Goal: Information Seeking & Learning: Find specific fact

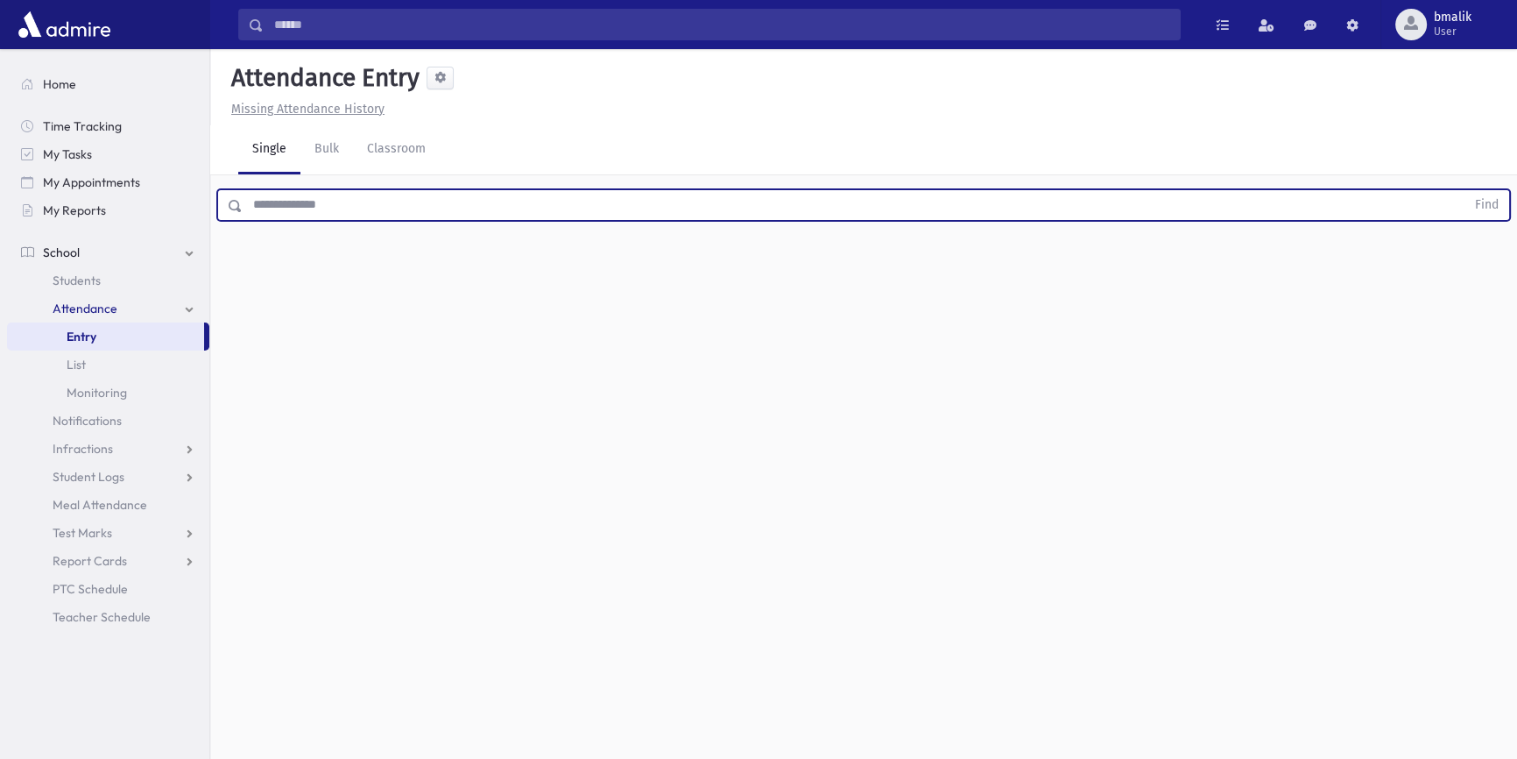
click at [875, 208] on input "text" at bounding box center [854, 205] width 1223 height 32
click at [1465, 190] on button "Find" at bounding box center [1487, 205] width 45 height 30
type input "*"
click at [107, 208] on link "My Reports" at bounding box center [108, 210] width 202 height 28
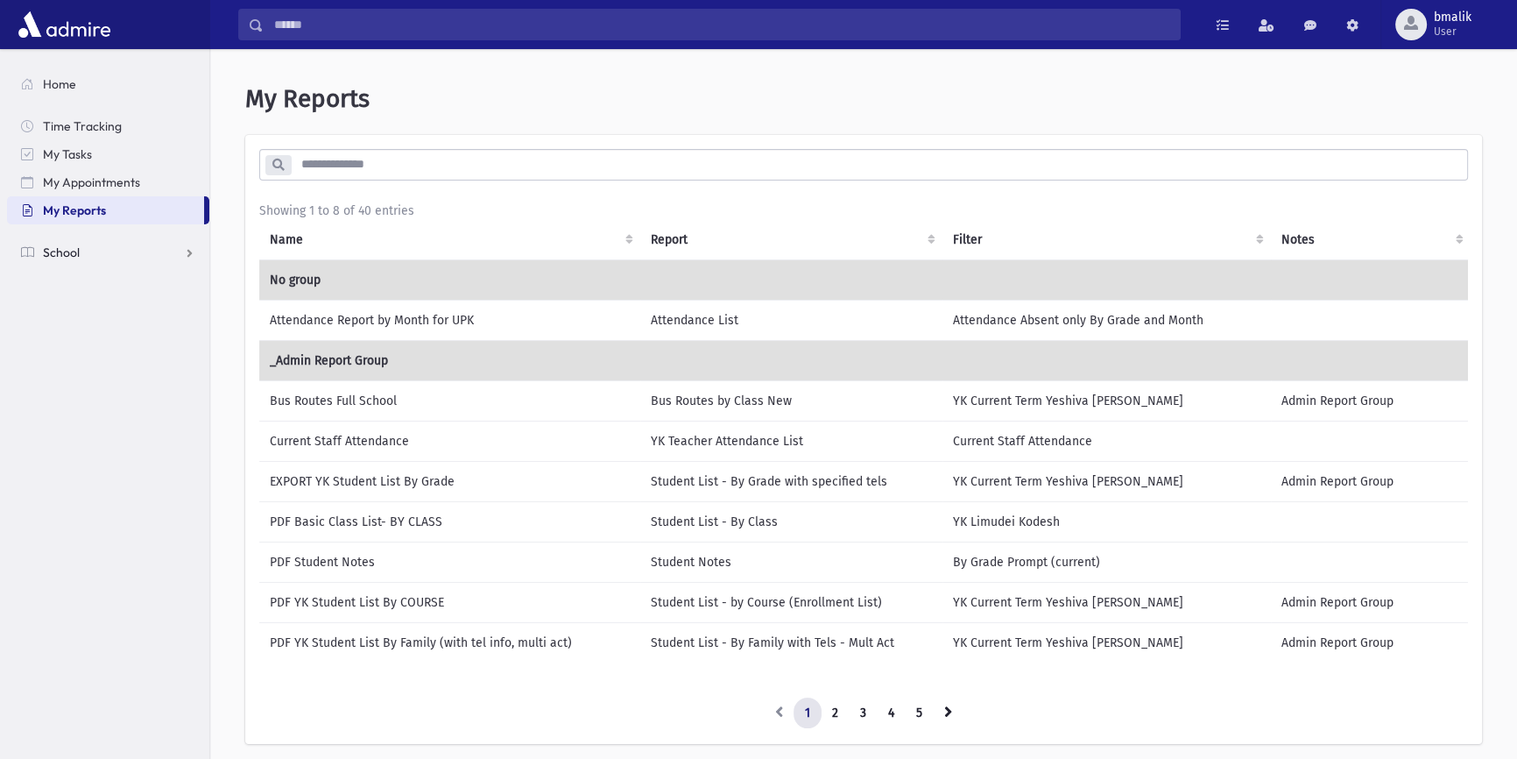
click at [104, 260] on link "School" at bounding box center [108, 252] width 202 height 28
click at [121, 272] on link "Students" at bounding box center [108, 280] width 202 height 28
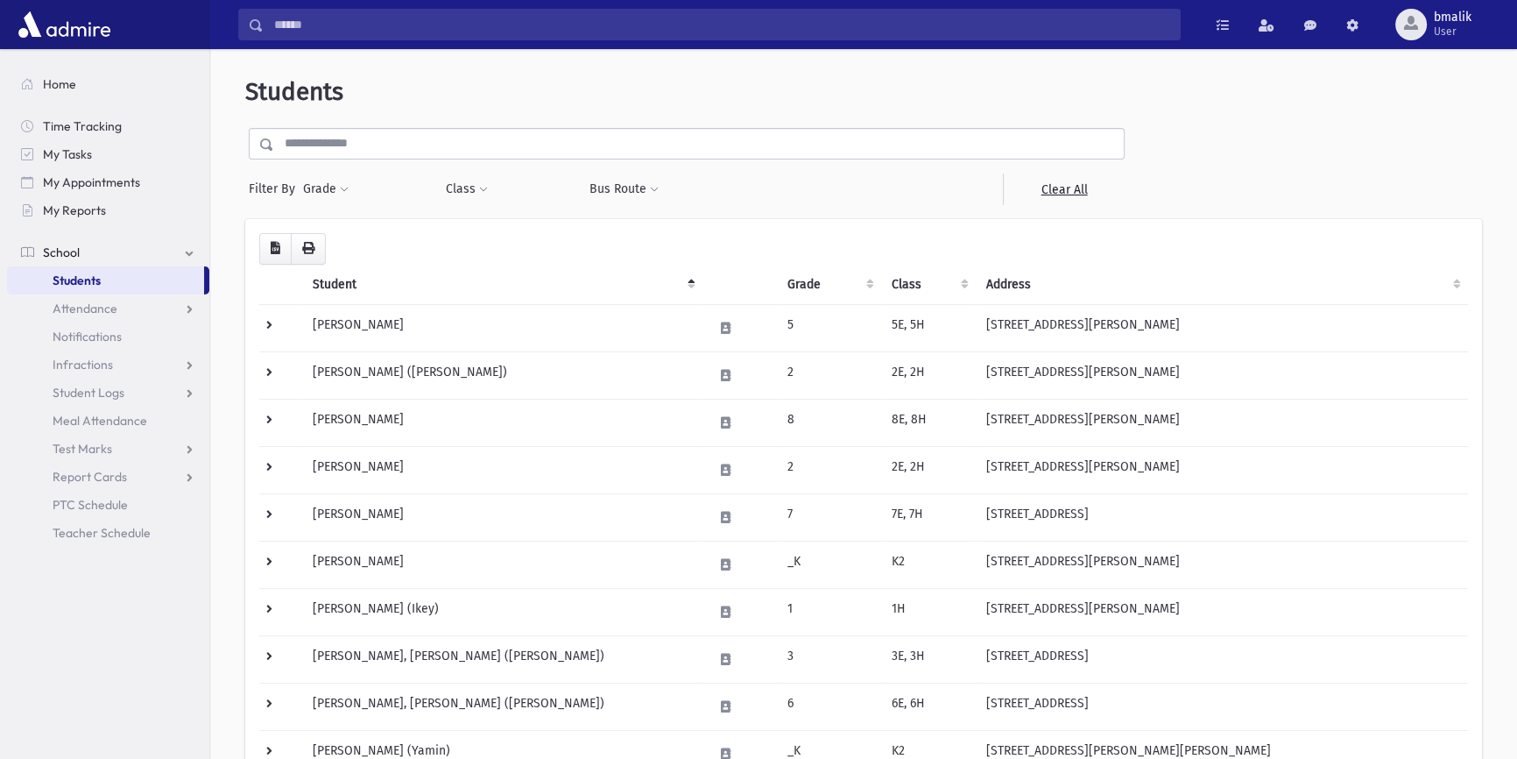
click at [762, 137] on input "text" at bounding box center [699, 144] width 850 height 32
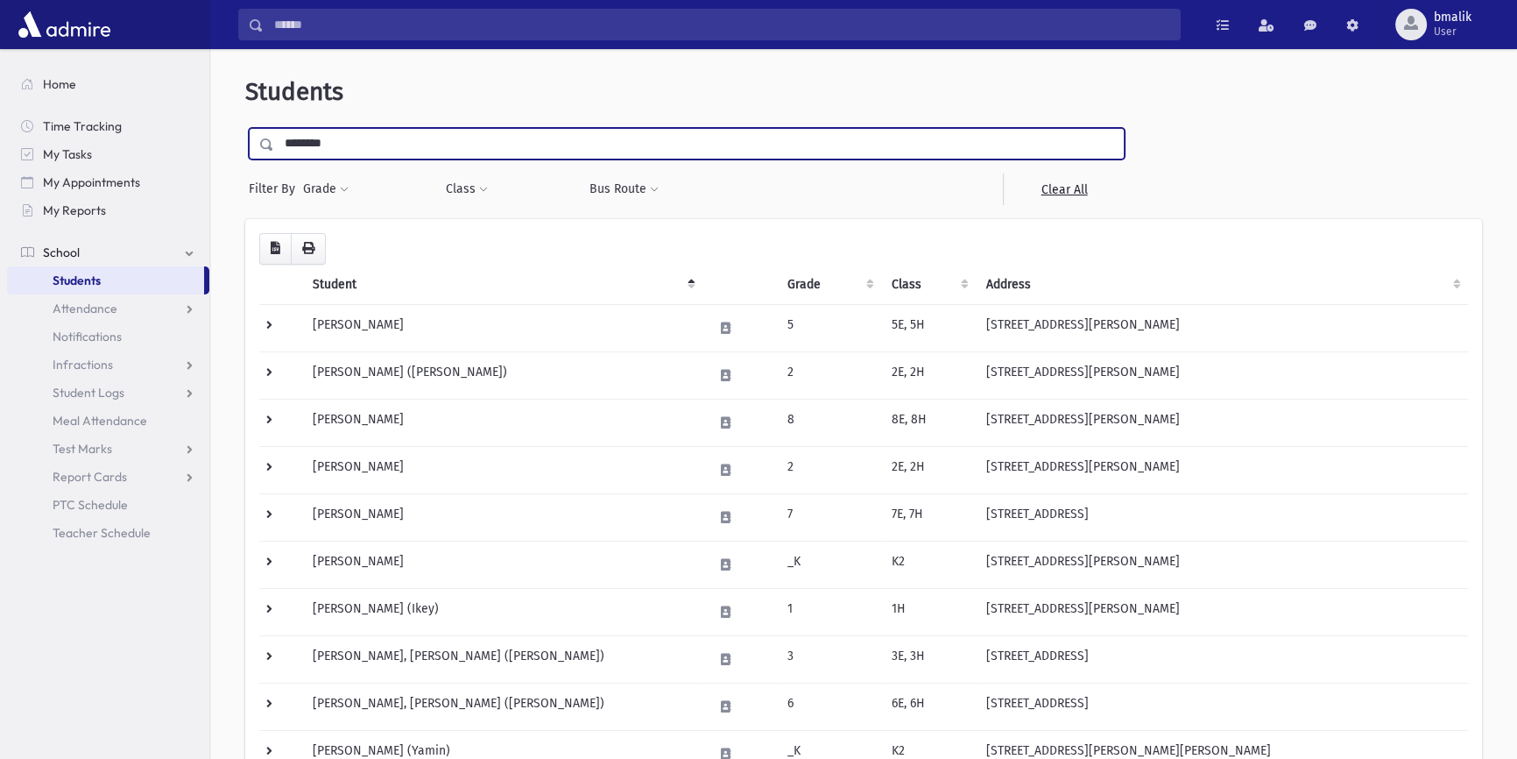
type input "********"
click at [245, 128] on input "submit" at bounding box center [269, 140] width 49 height 24
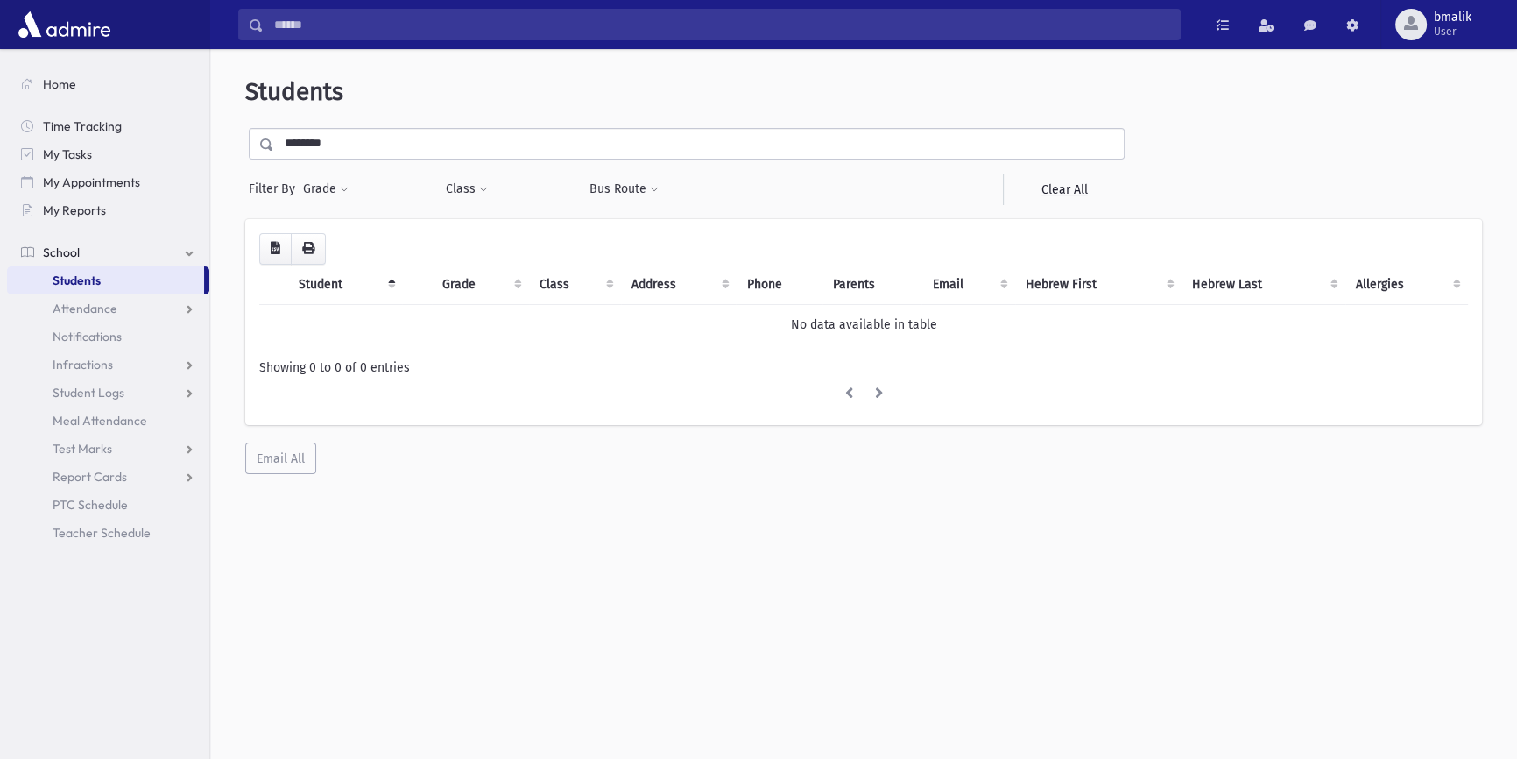
click at [415, 144] on input "********" at bounding box center [699, 144] width 850 height 32
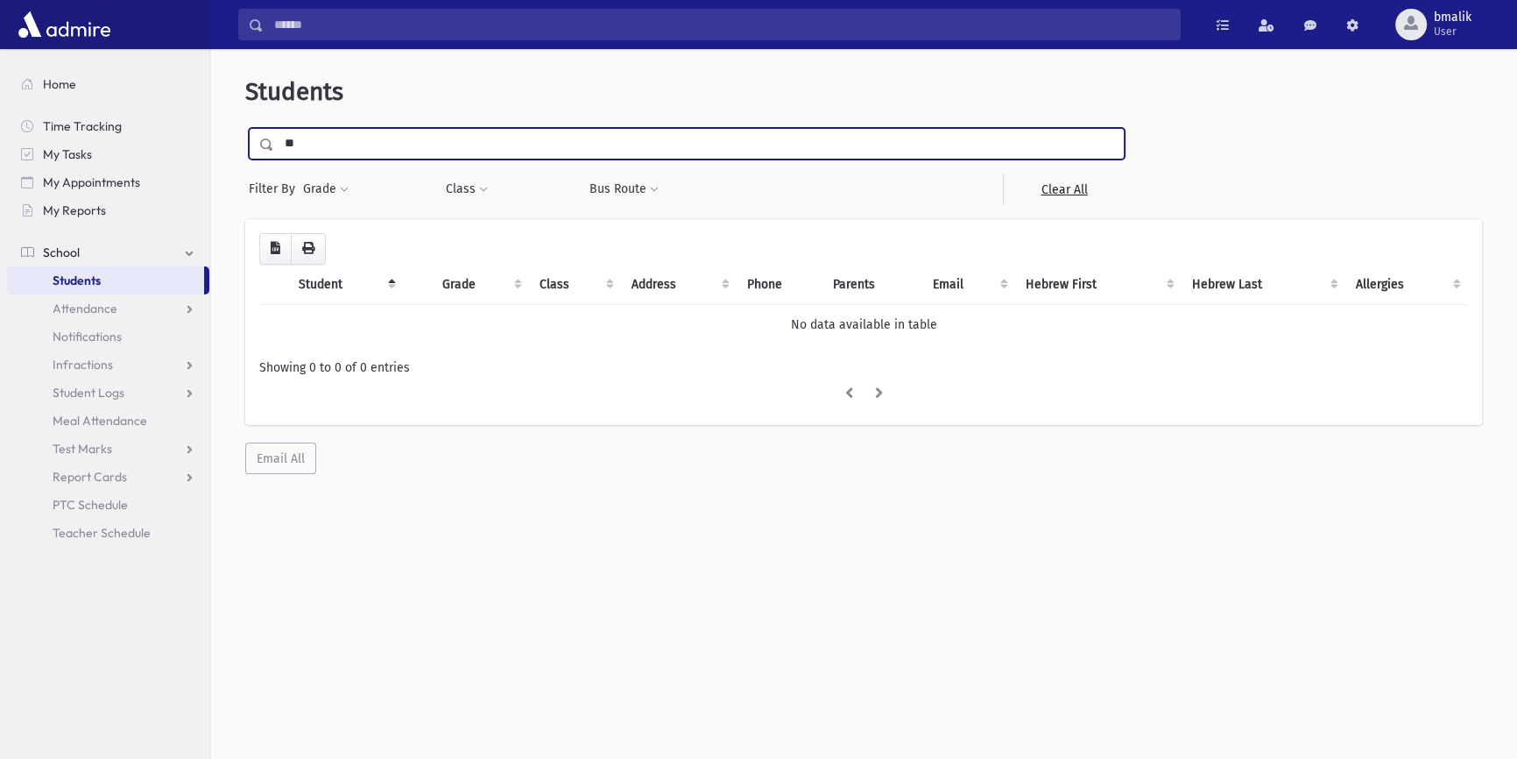
type input "*"
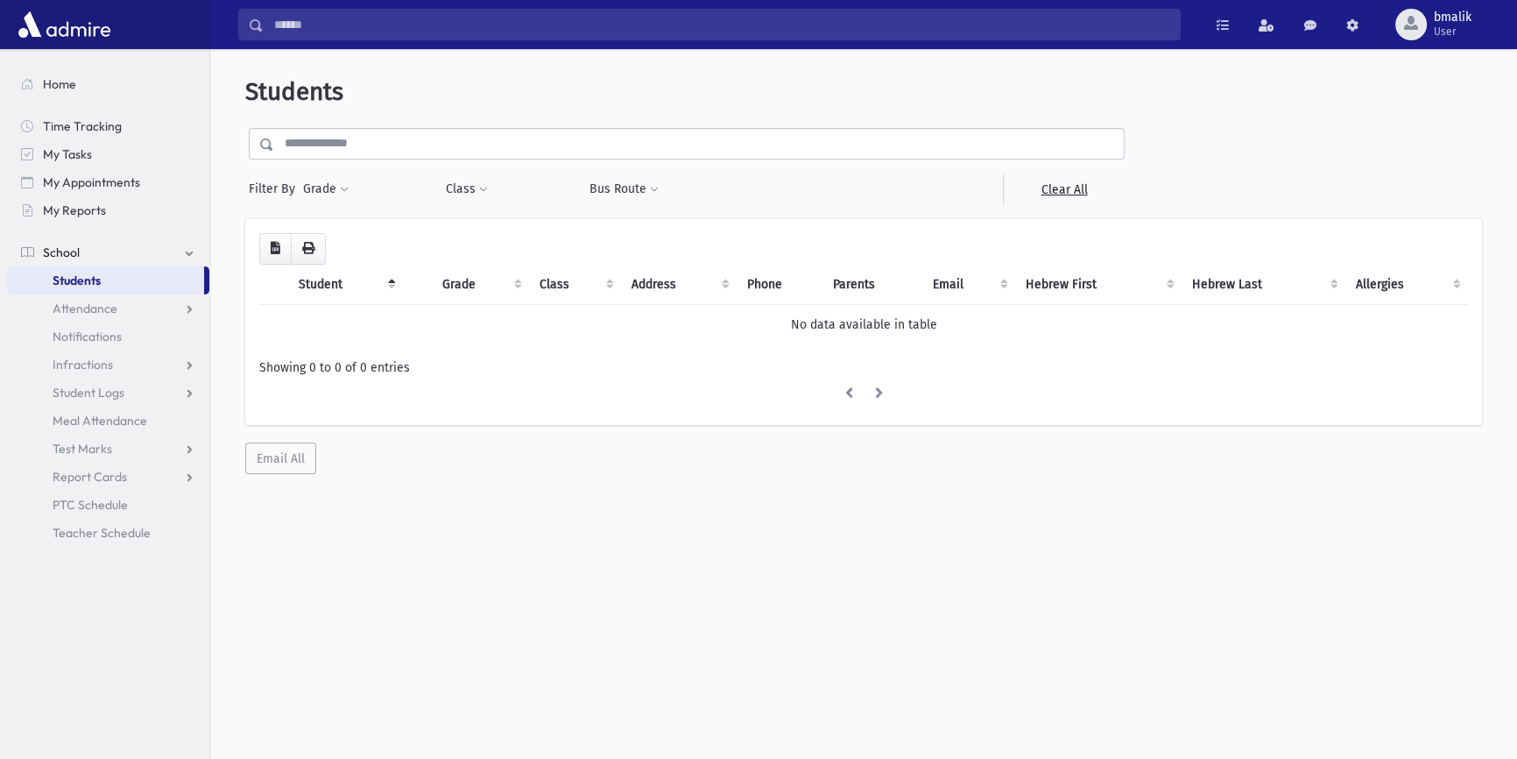
click at [336, 286] on th "Student" at bounding box center [345, 285] width 114 height 40
click at [446, 280] on th "Grade" at bounding box center [480, 285] width 97 height 40
click at [95, 272] on span "Students" at bounding box center [77, 280] width 48 height 16
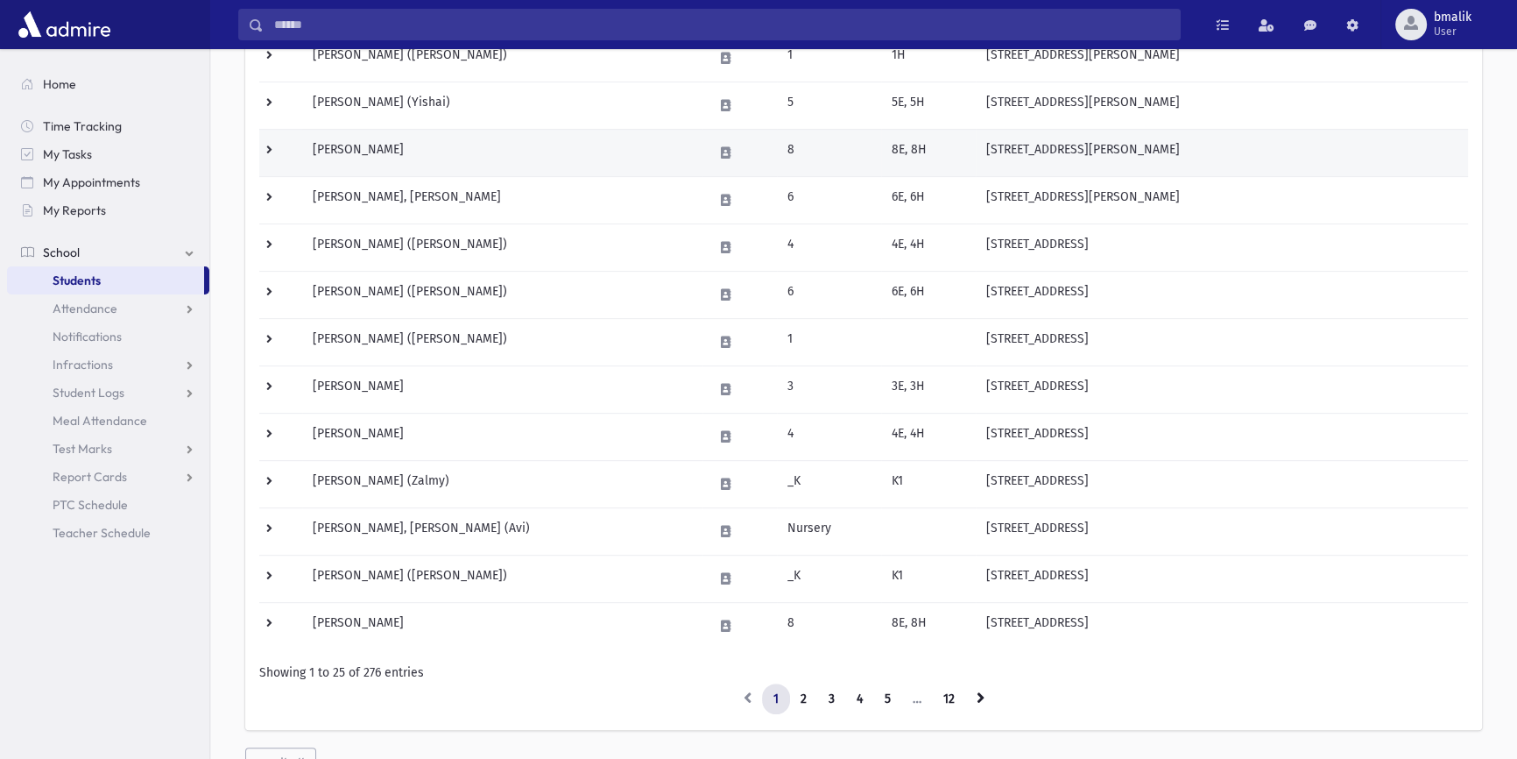
scroll to position [915, 0]
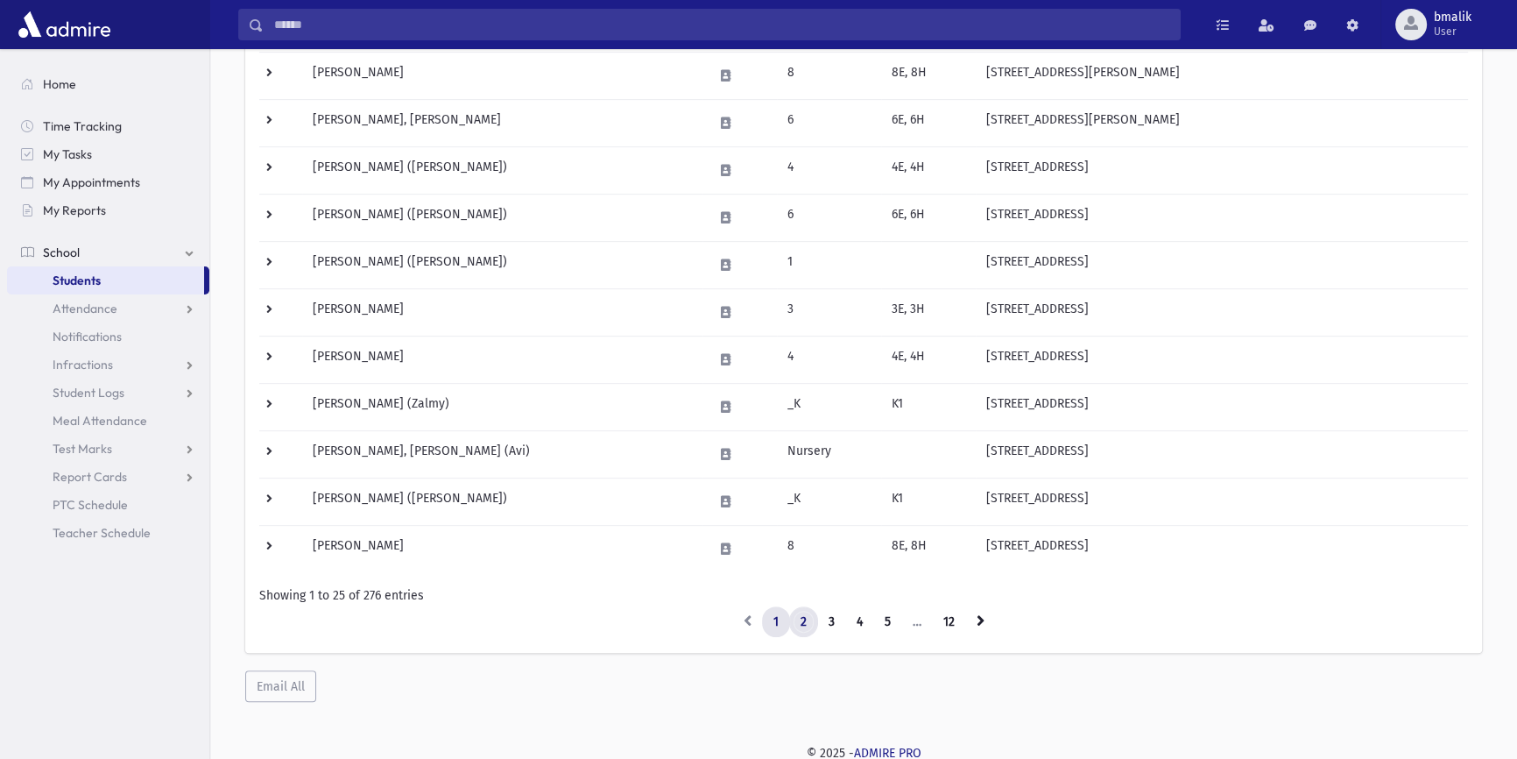
click at [805, 617] on link "2" at bounding box center [803, 622] width 29 height 32
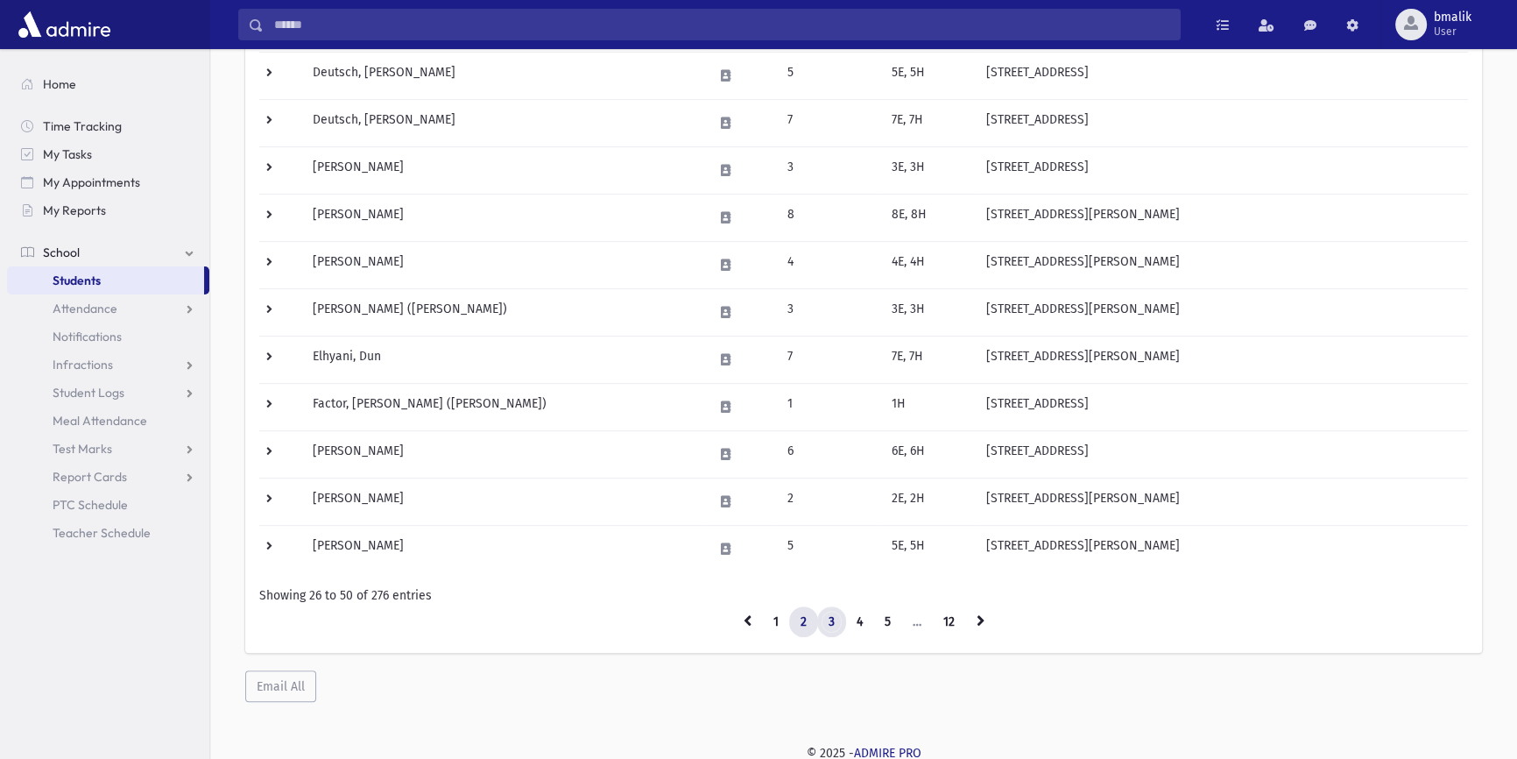
click at [837, 621] on link "3" at bounding box center [831, 622] width 29 height 32
click at [857, 616] on link "4" at bounding box center [859, 622] width 29 height 32
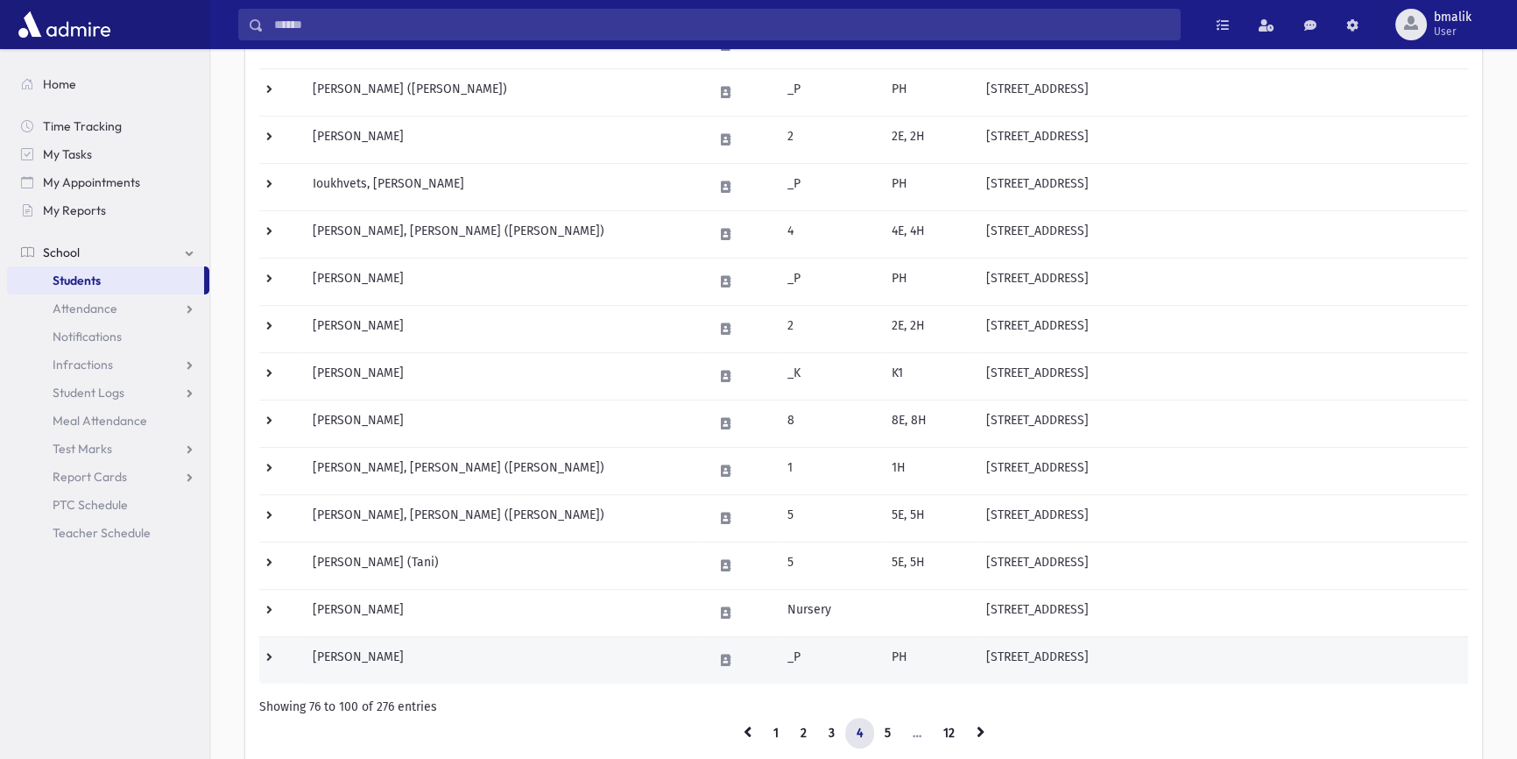
scroll to position [915, 0]
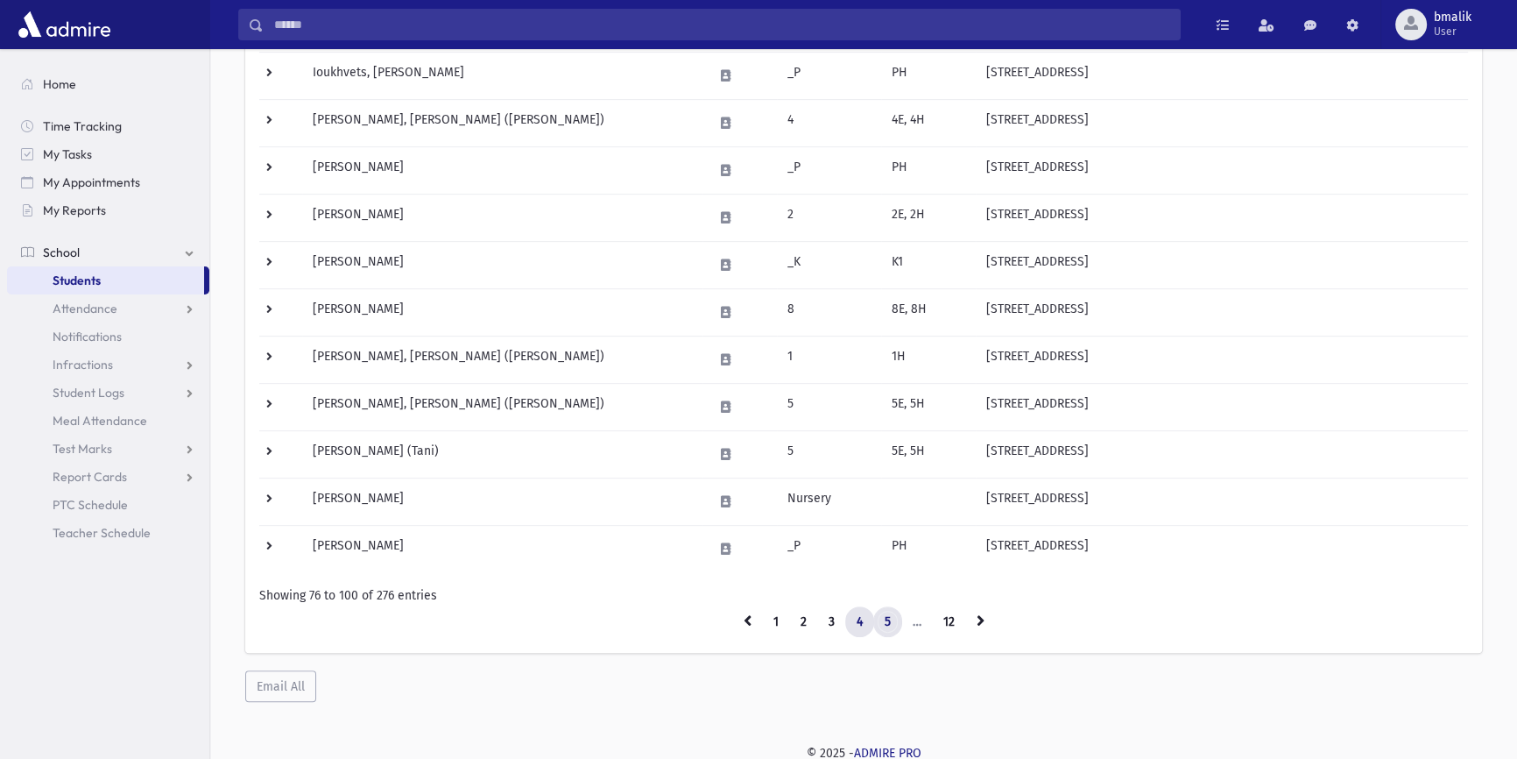
click at [886, 621] on link "5" at bounding box center [887, 622] width 29 height 32
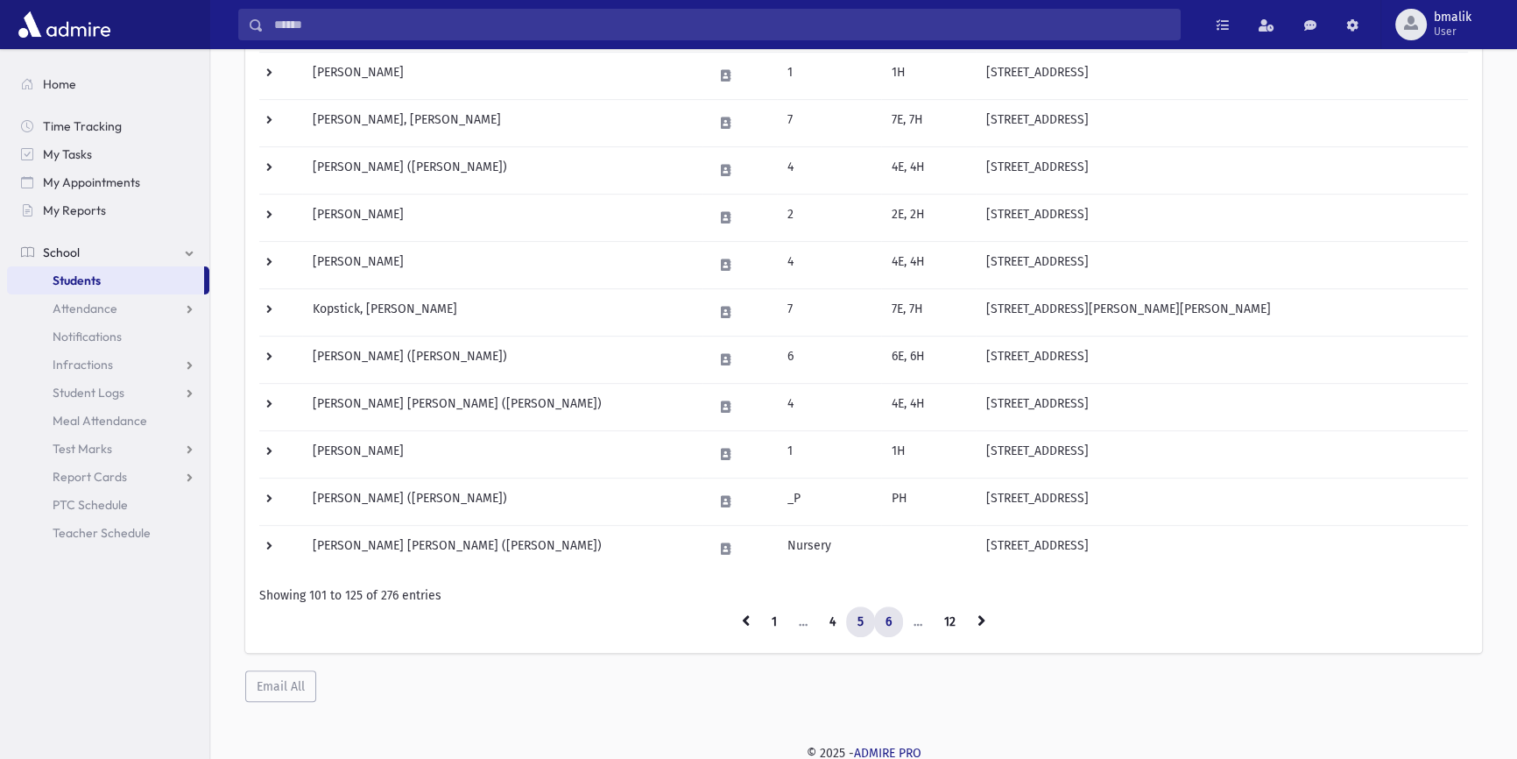
click at [898, 620] on link "6" at bounding box center [888, 622] width 29 height 32
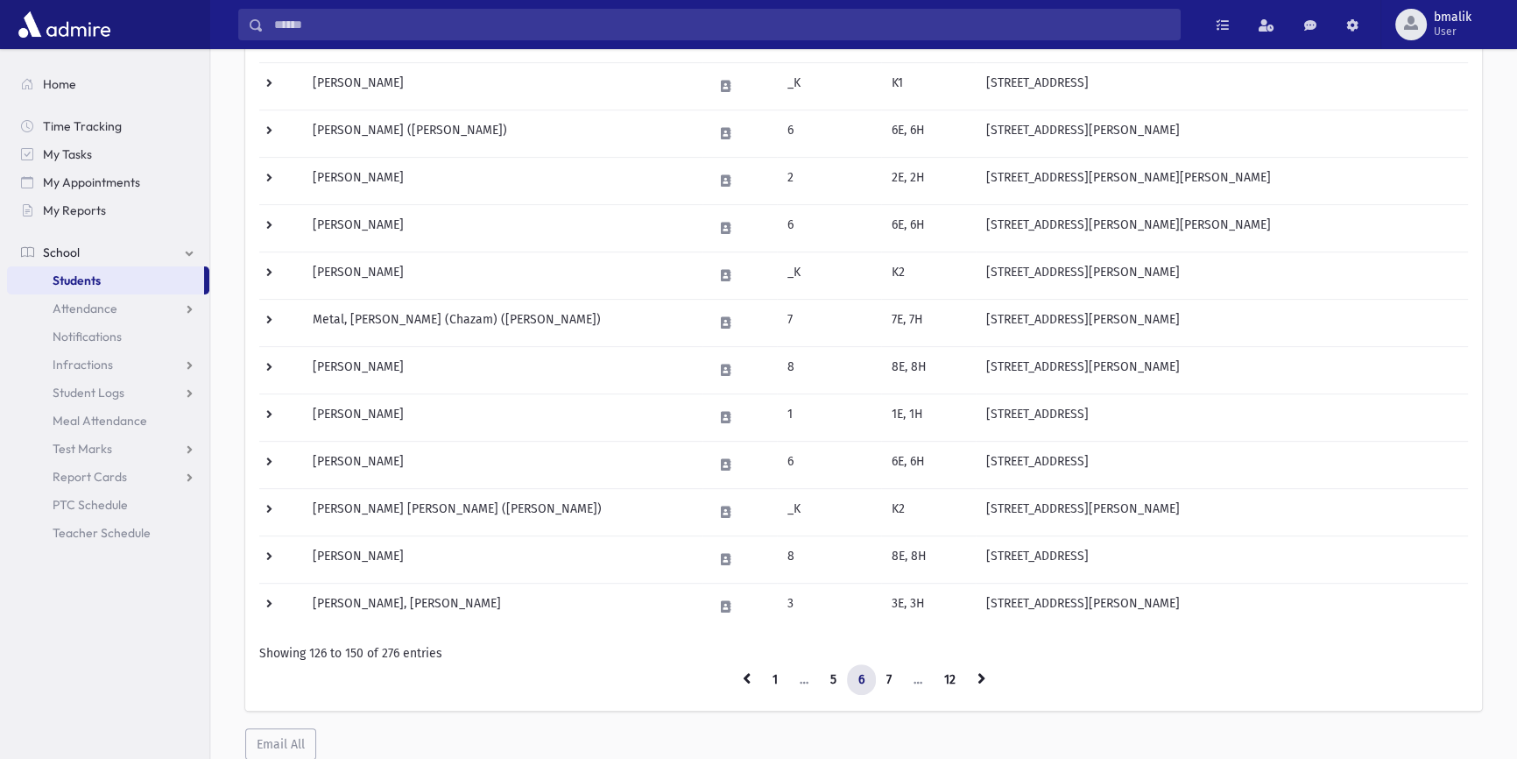
scroll to position [915, 0]
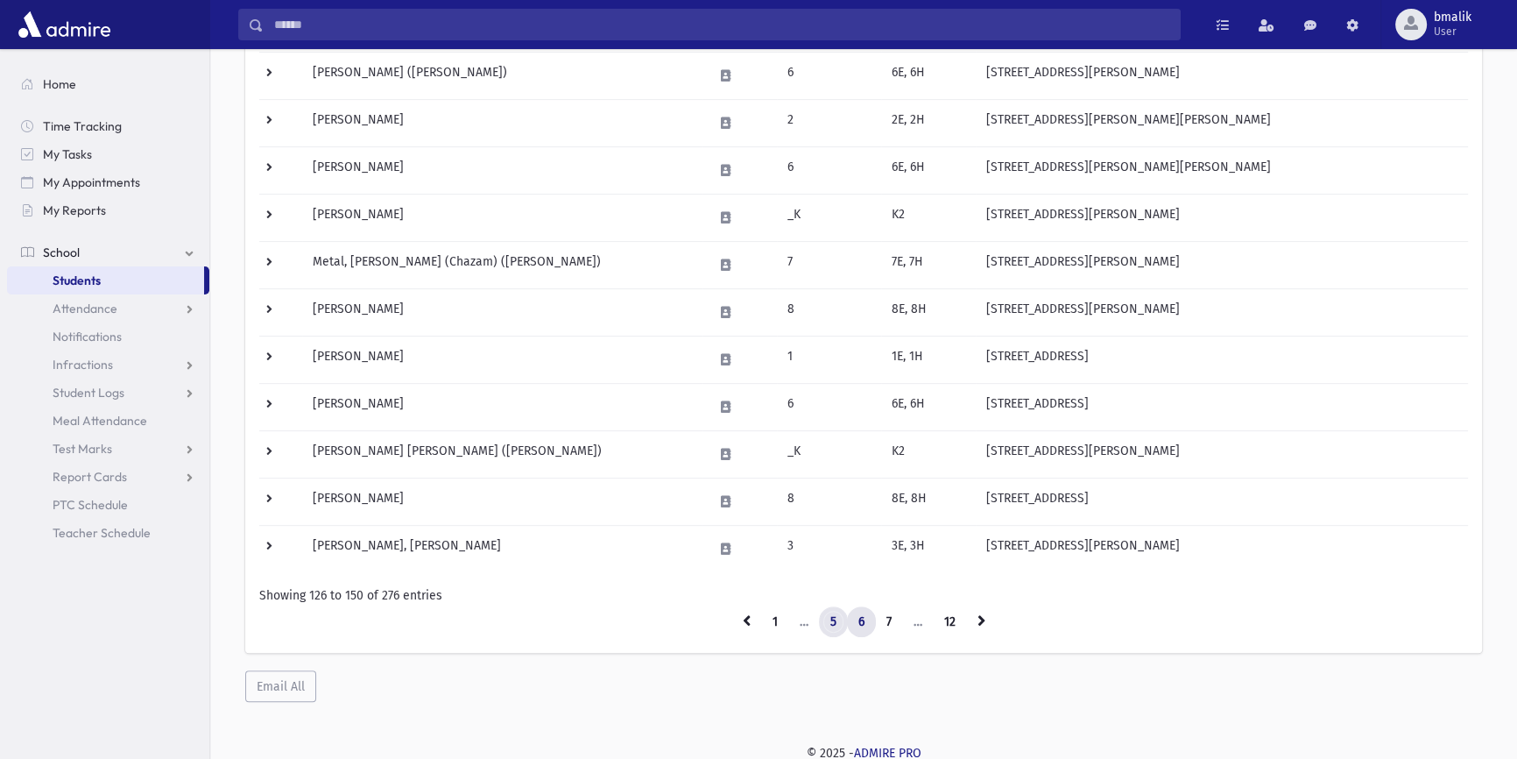
click at [841, 623] on link "5" at bounding box center [833, 622] width 29 height 32
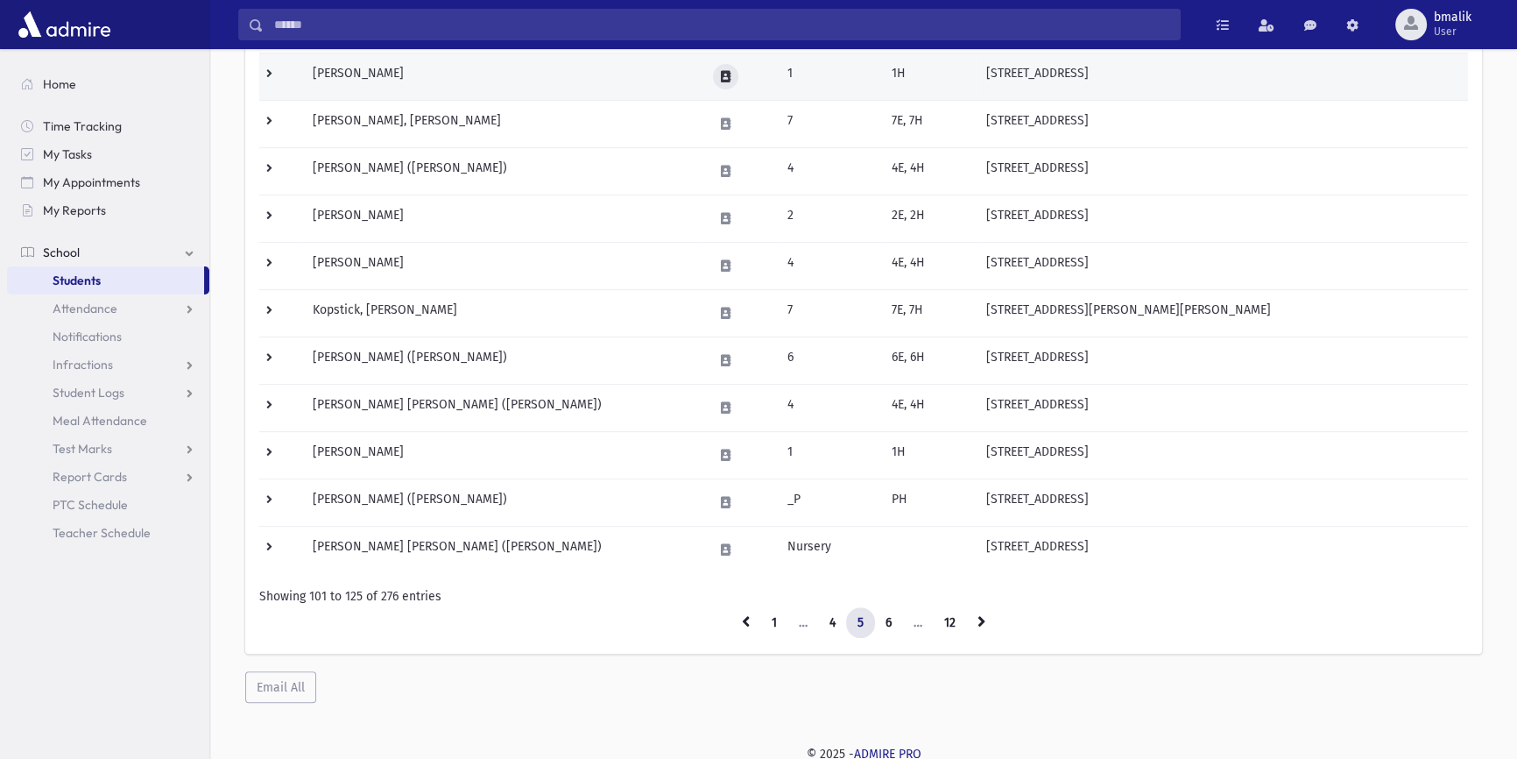
scroll to position [915, 0]
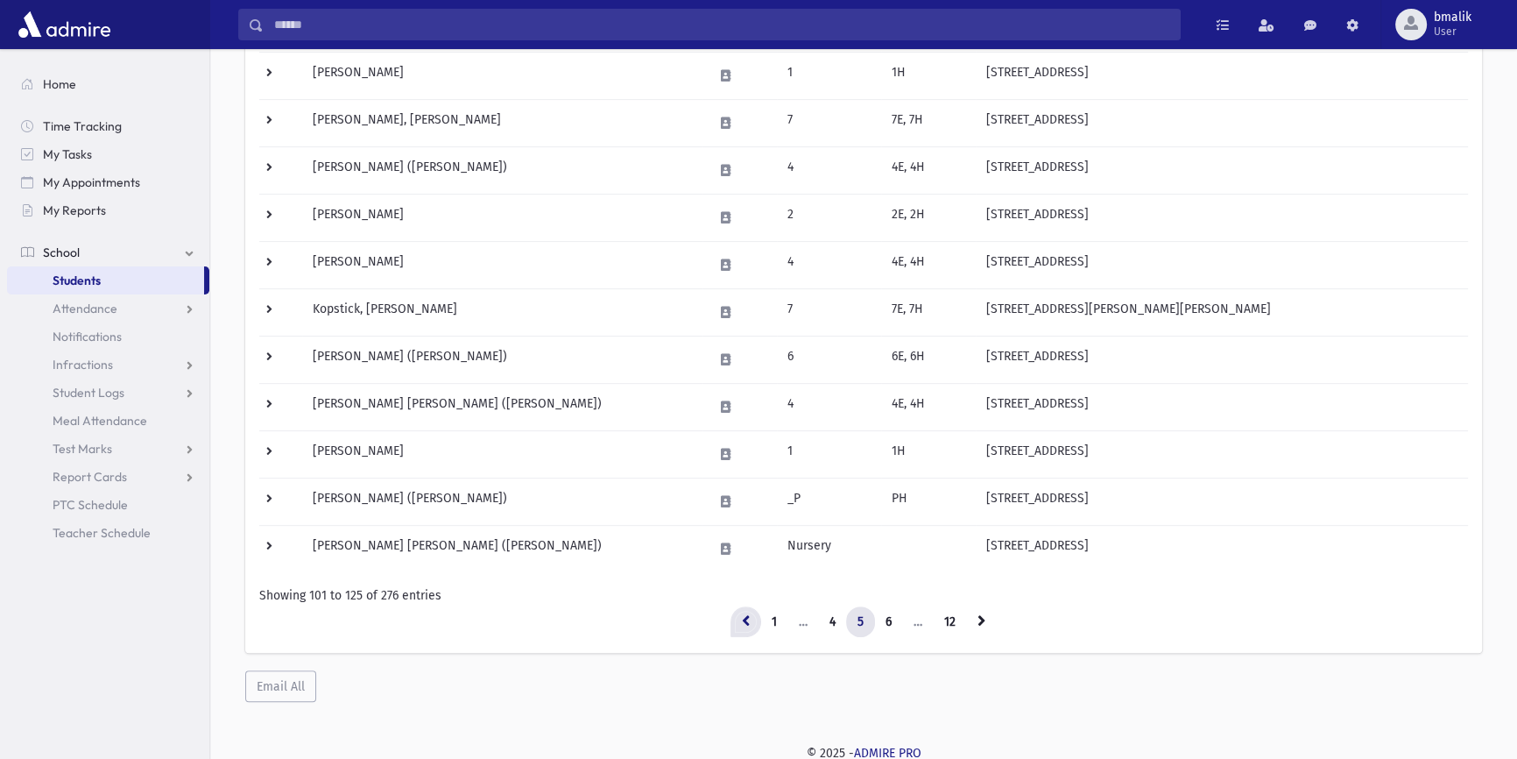
click at [751, 613] on link at bounding box center [746, 622] width 31 height 32
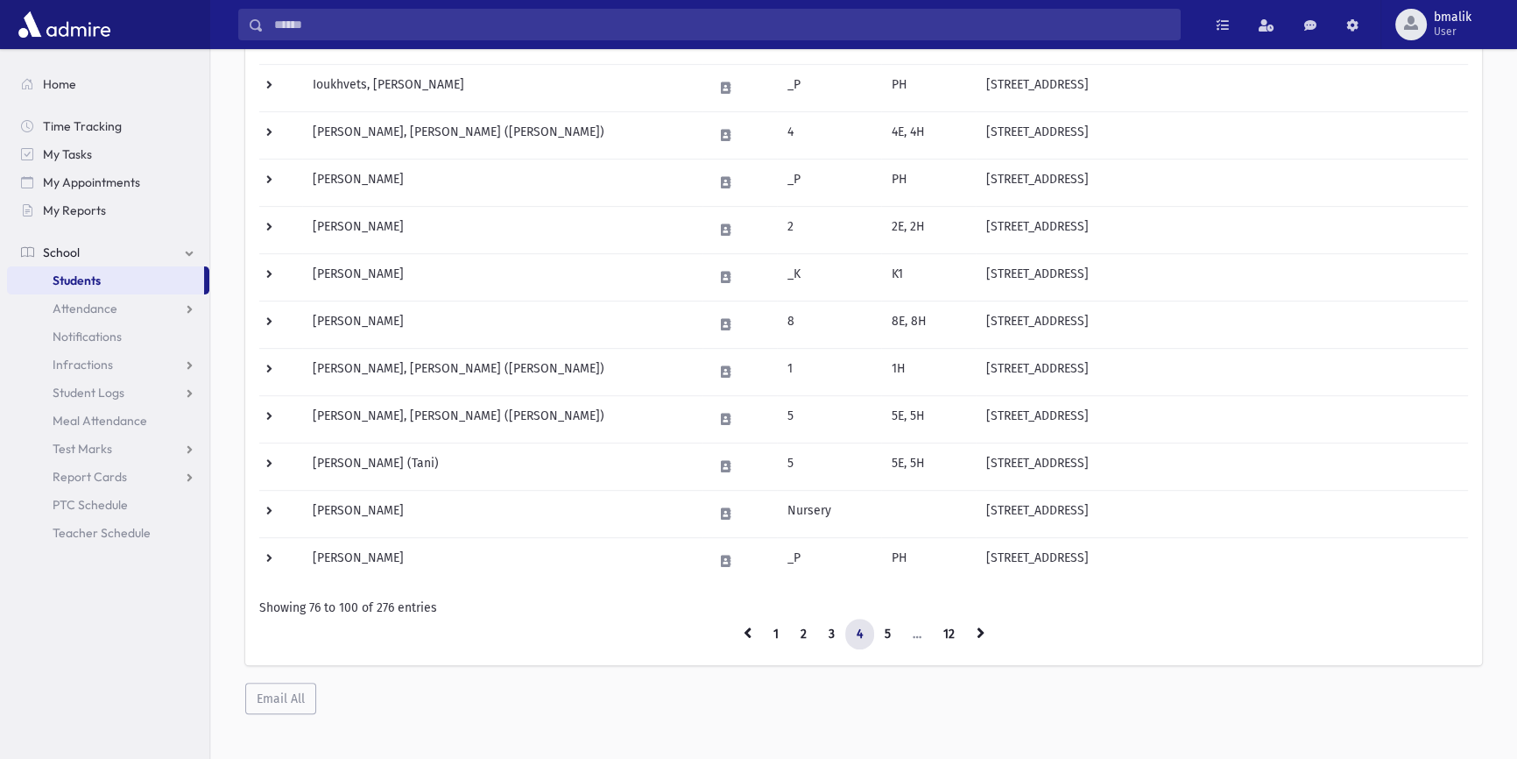
scroll to position [915, 0]
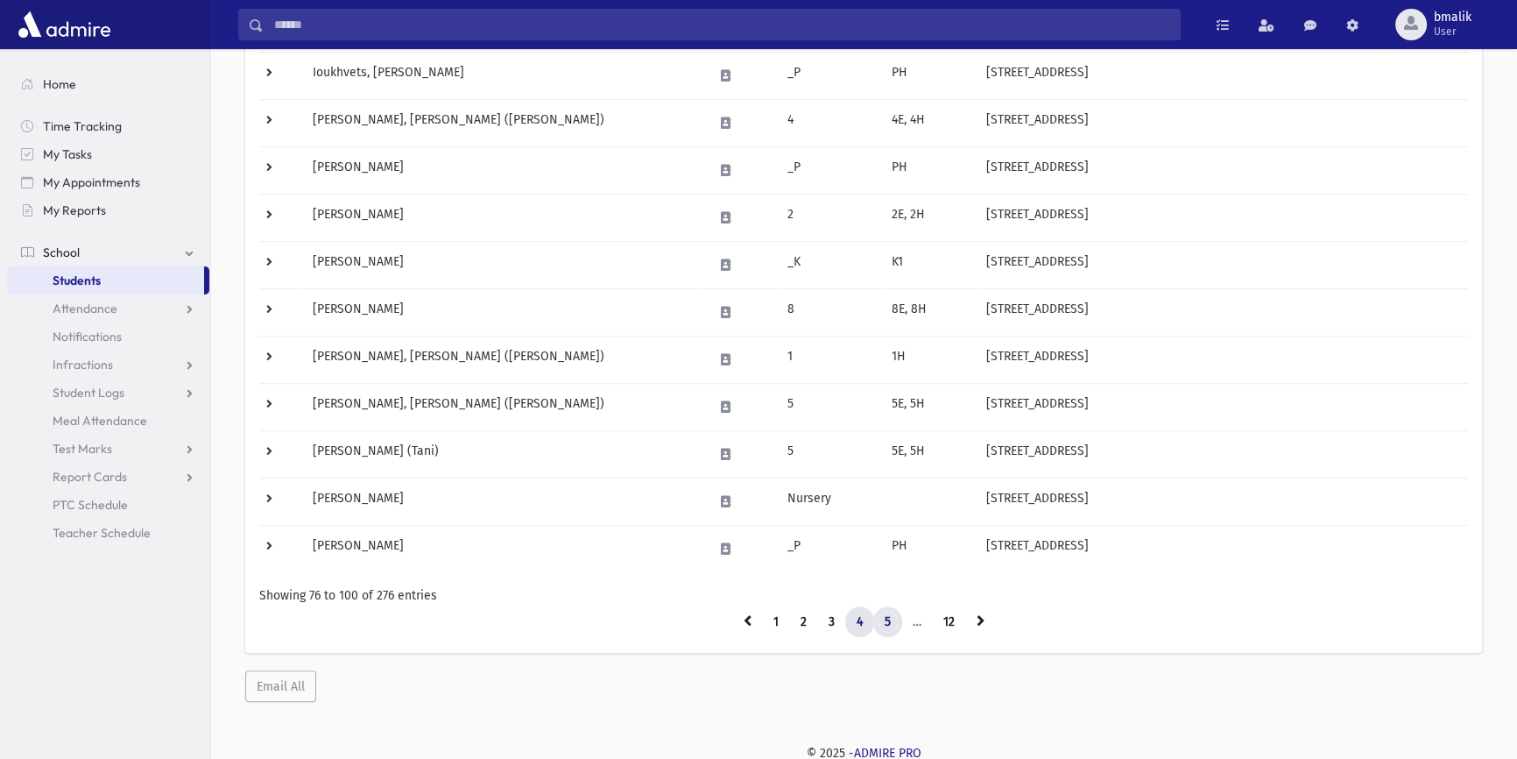
click at [890, 617] on link "5" at bounding box center [887, 622] width 29 height 32
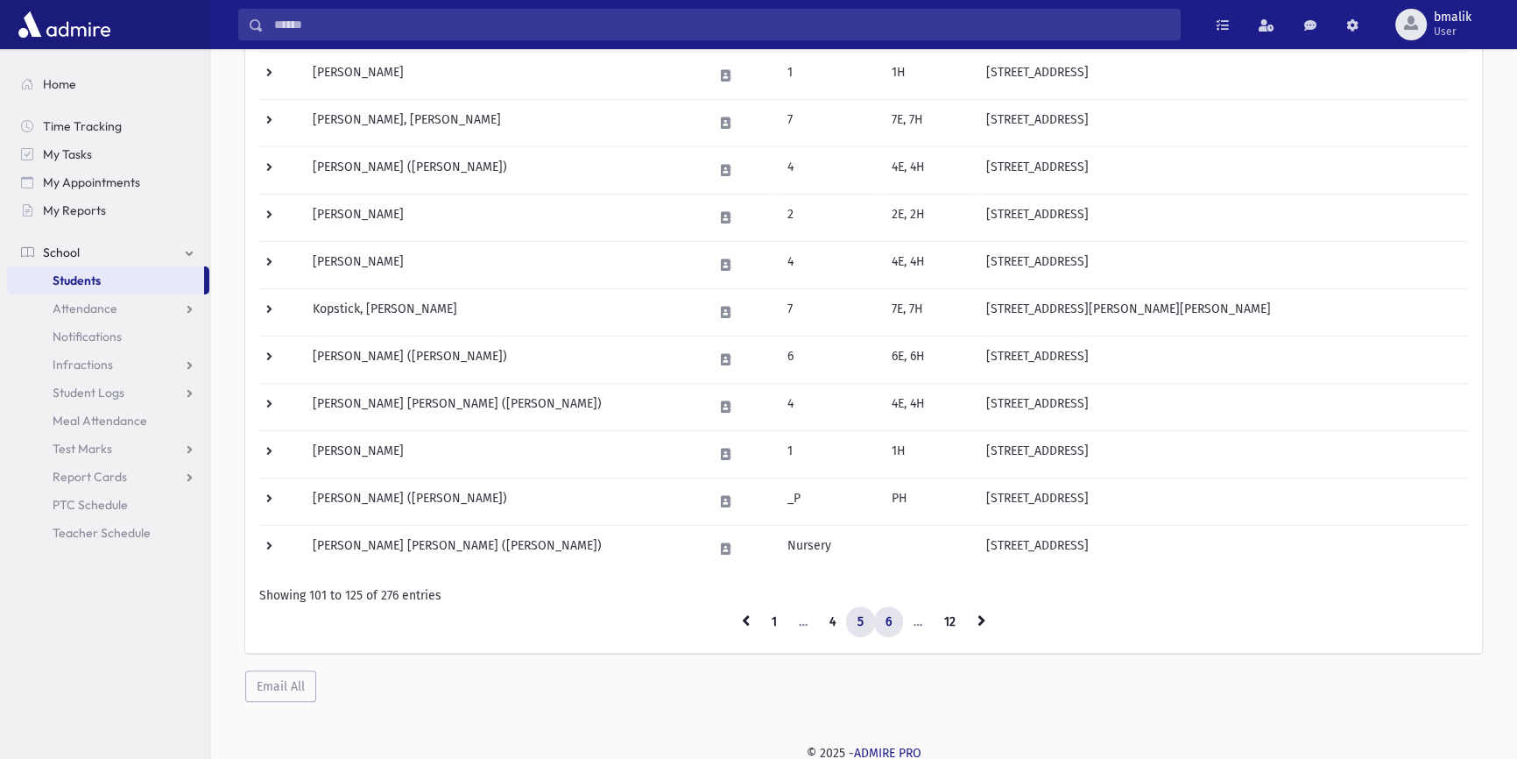
click at [888, 618] on link "6" at bounding box center [888, 622] width 29 height 32
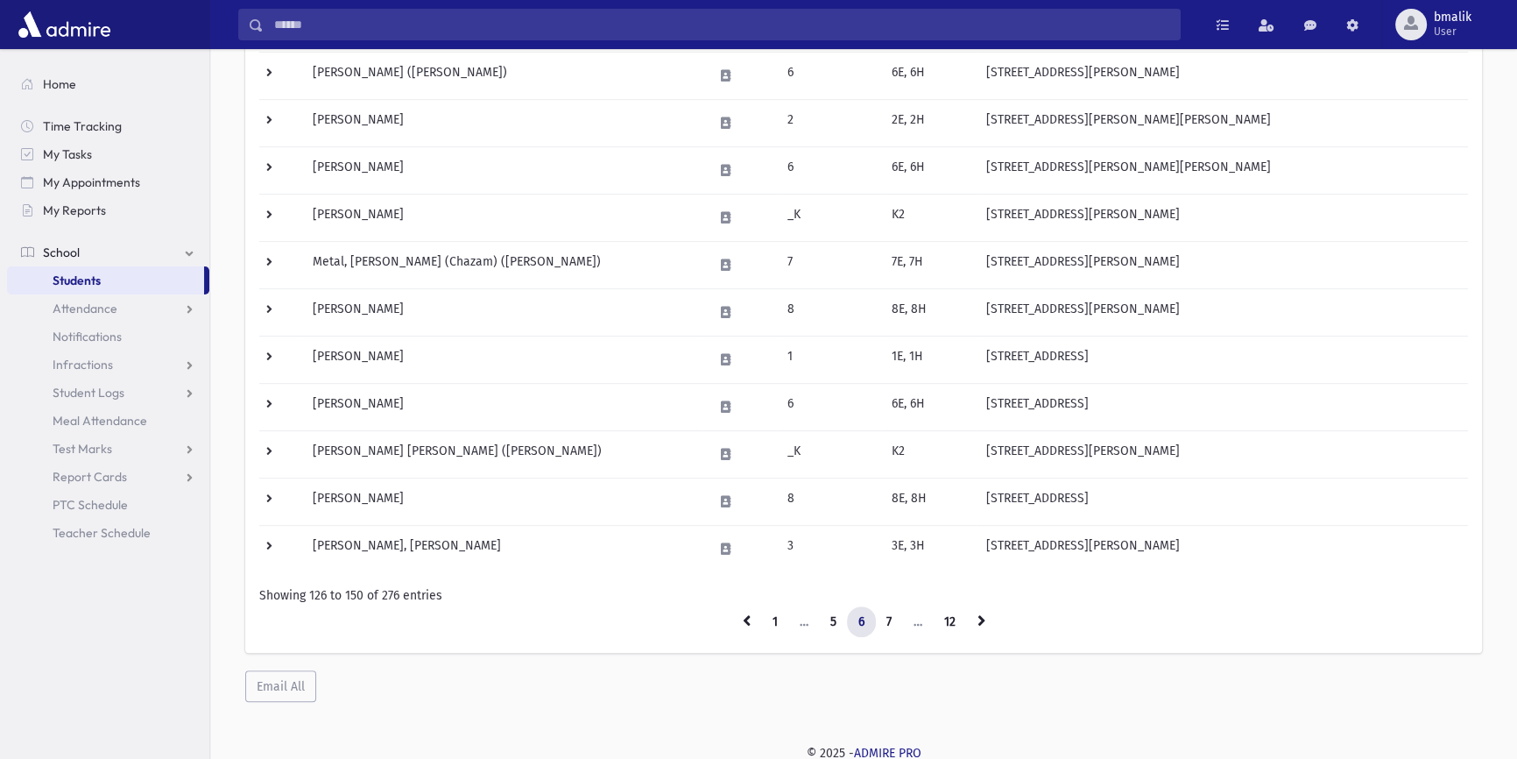
click at [886, 618] on link "7" at bounding box center [889, 622] width 28 height 32
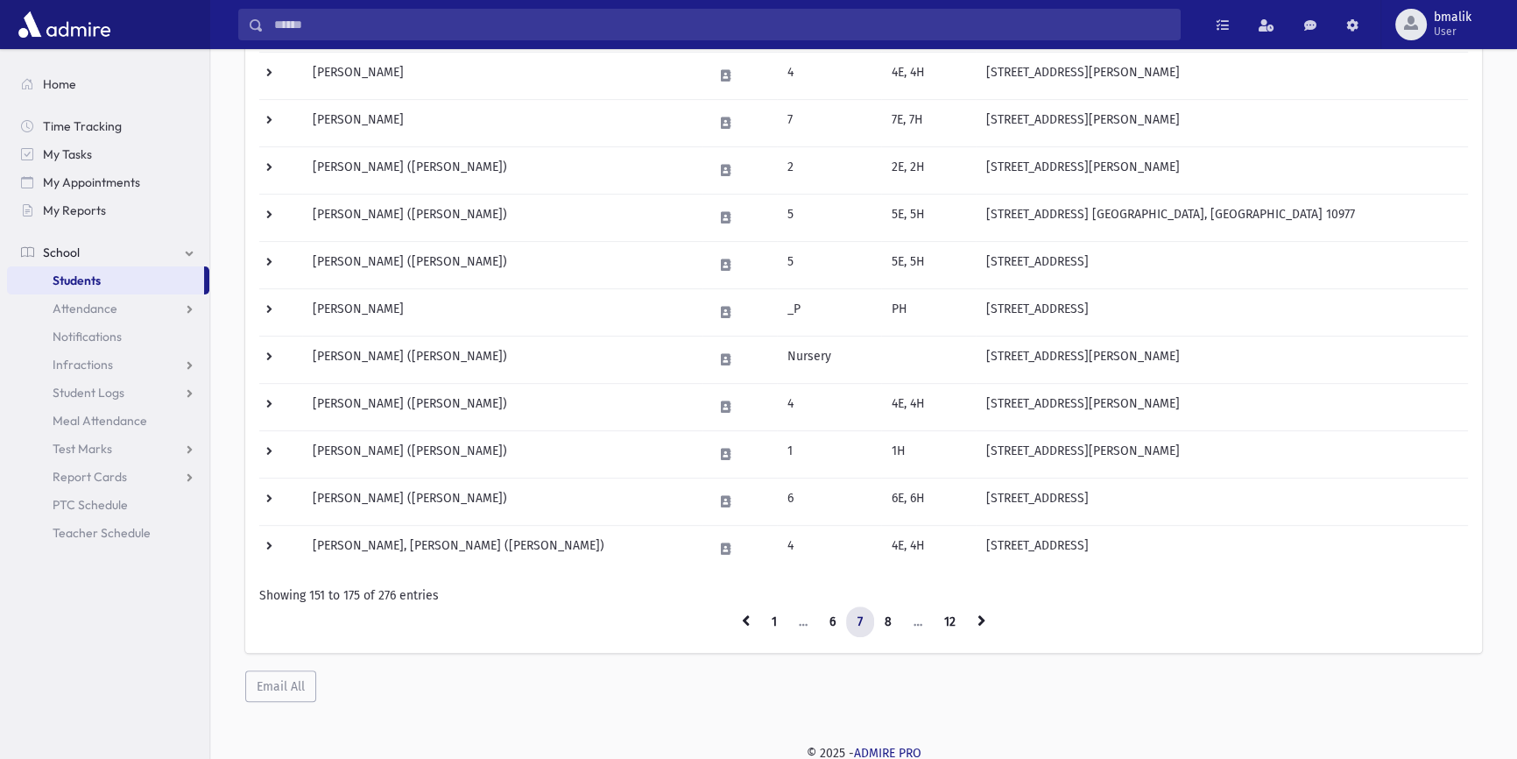
click at [886, 618] on link "8" at bounding box center [888, 622] width 30 height 32
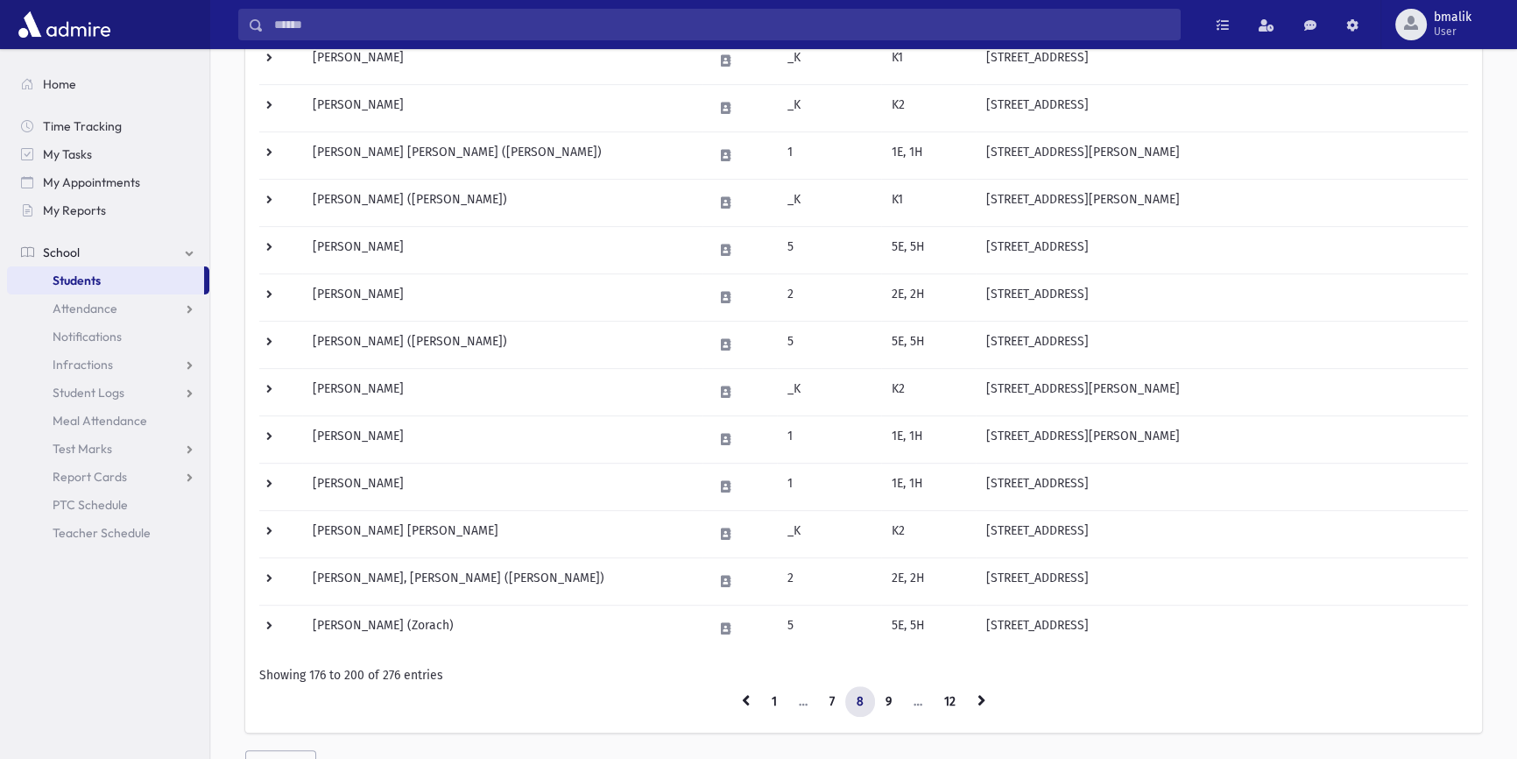
scroll to position [915, 0]
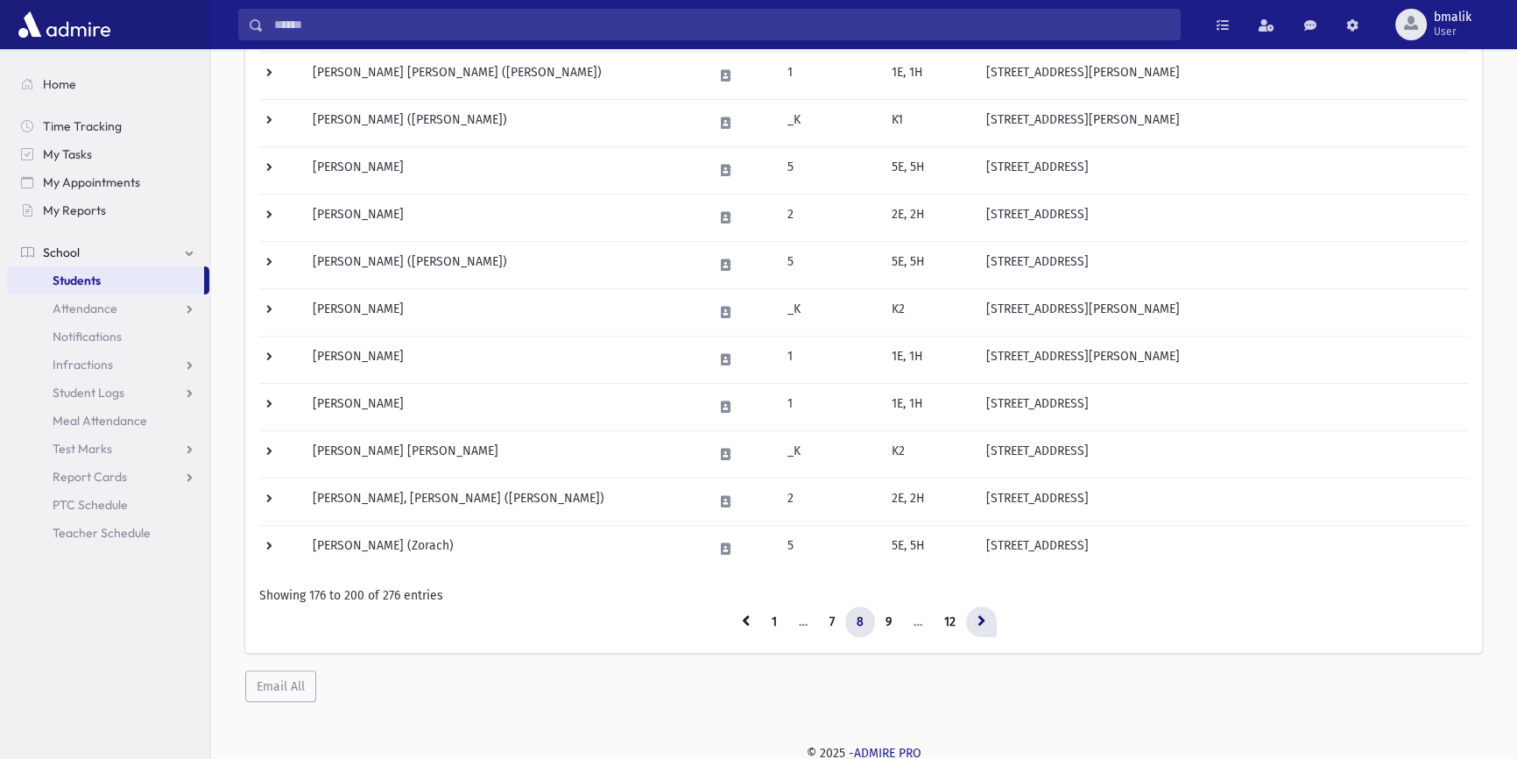
click at [969, 614] on link at bounding box center [981, 622] width 31 height 32
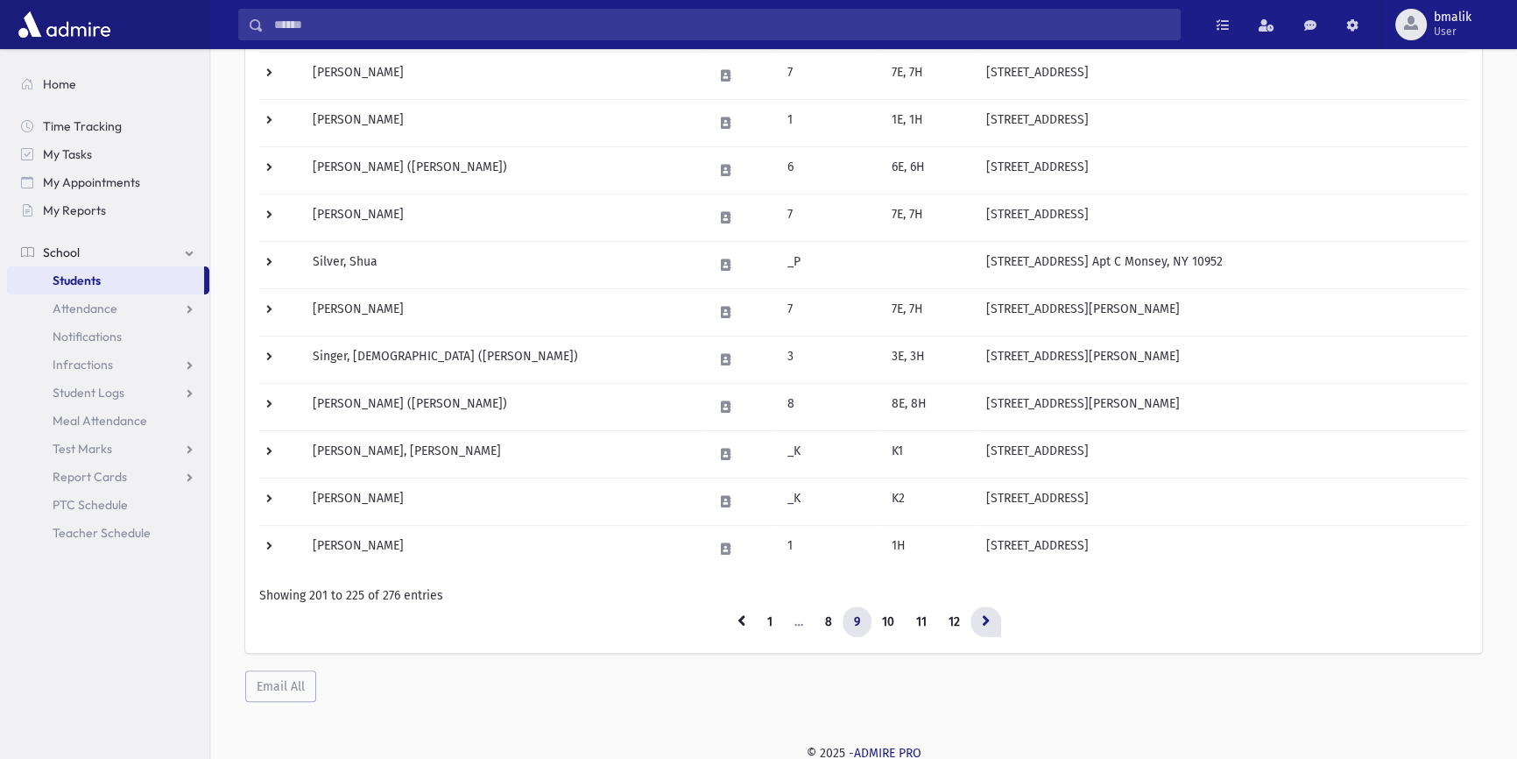
click at [983, 616] on icon at bounding box center [986, 620] width 8 height 12
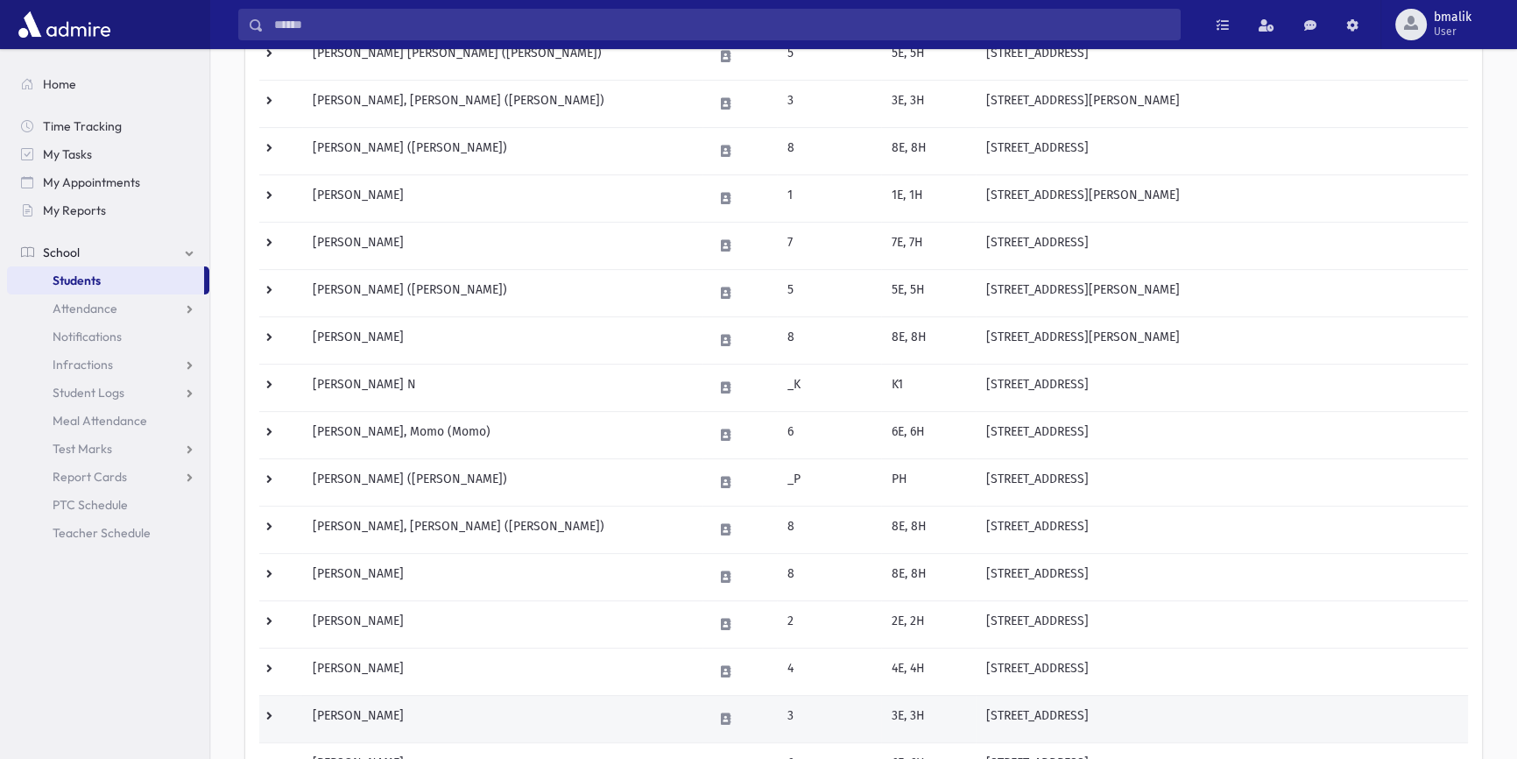
scroll to position [755, 0]
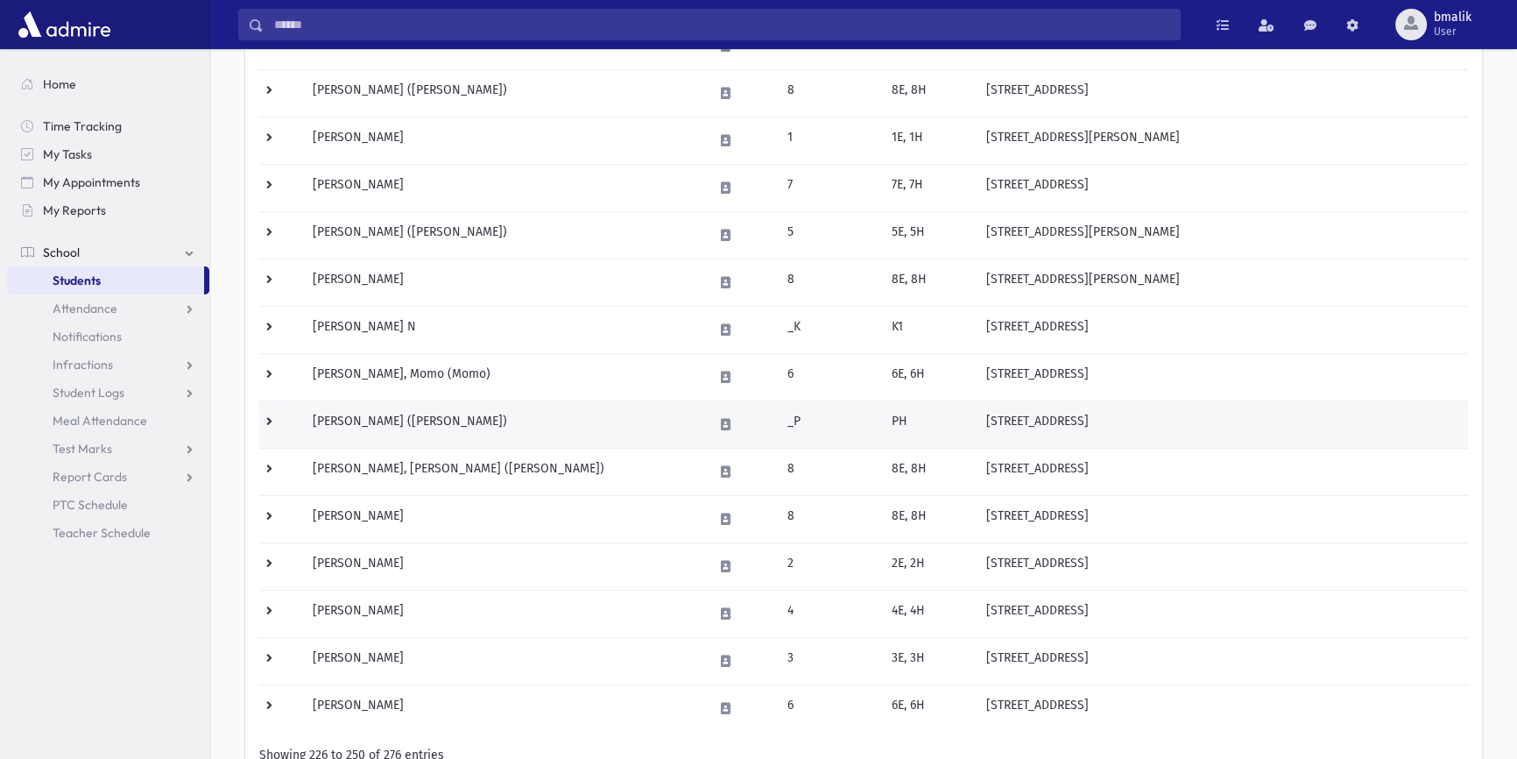
click at [576, 420] on td "Trestman, Moshe Yakov (Koby)" at bounding box center [502, 423] width 400 height 47
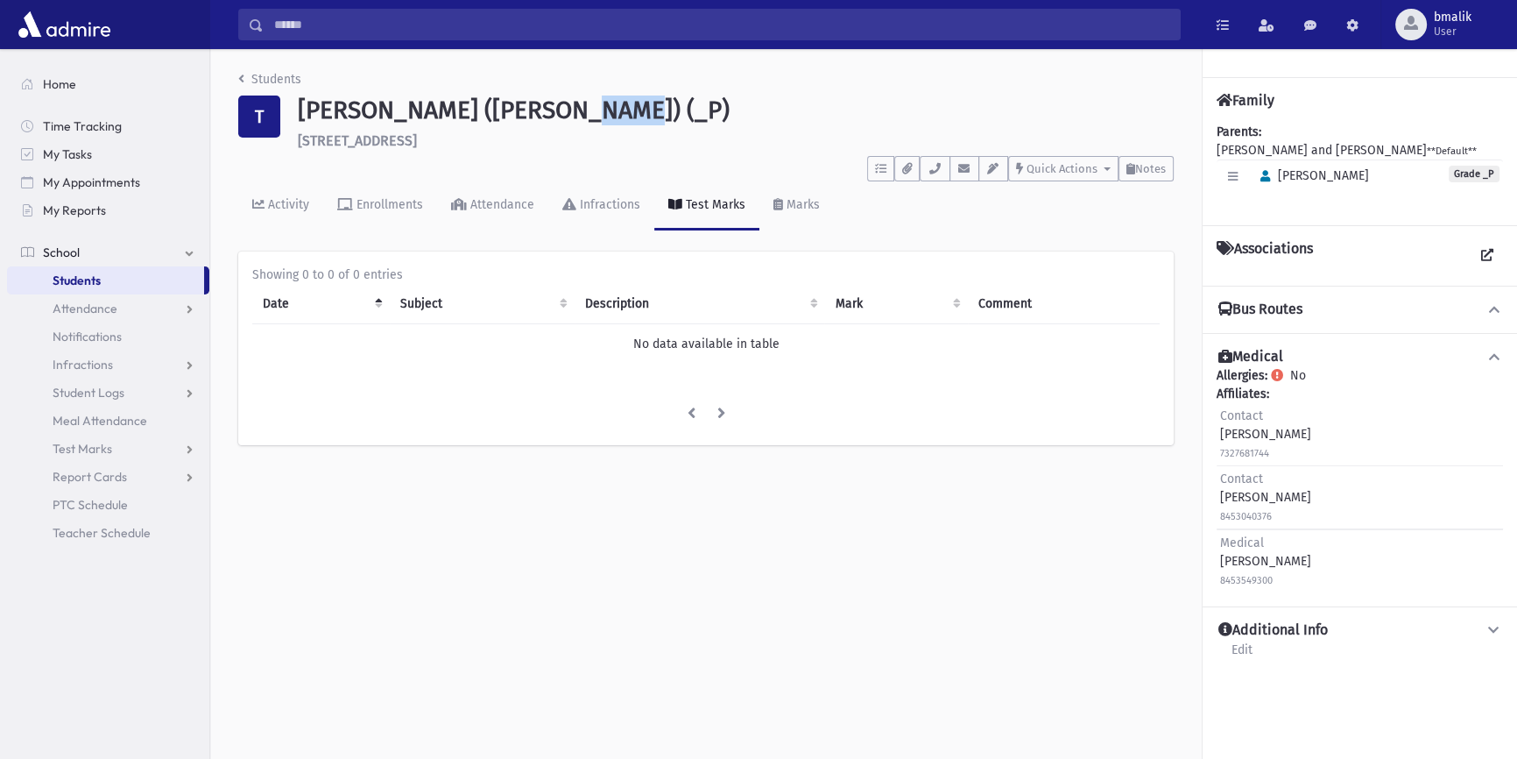
drag, startPoint x: 564, startPoint y: 111, endPoint x: 613, endPoint y: 118, distance: 49.6
click at [613, 118] on h1 "[PERSON_NAME] ([PERSON_NAME]) (_P)" at bounding box center [736, 110] width 876 height 30
click at [613, 158] on div "To Do's No open tasks Show List Documents No documents Show List Select an Emai…" at bounding box center [706, 165] width 936 height 32
drag, startPoint x: 604, startPoint y: 152, endPoint x: 517, endPoint y: 148, distance: 87.7
click at [517, 148] on h6 "3 Orient Ct New City" at bounding box center [736, 140] width 876 height 17
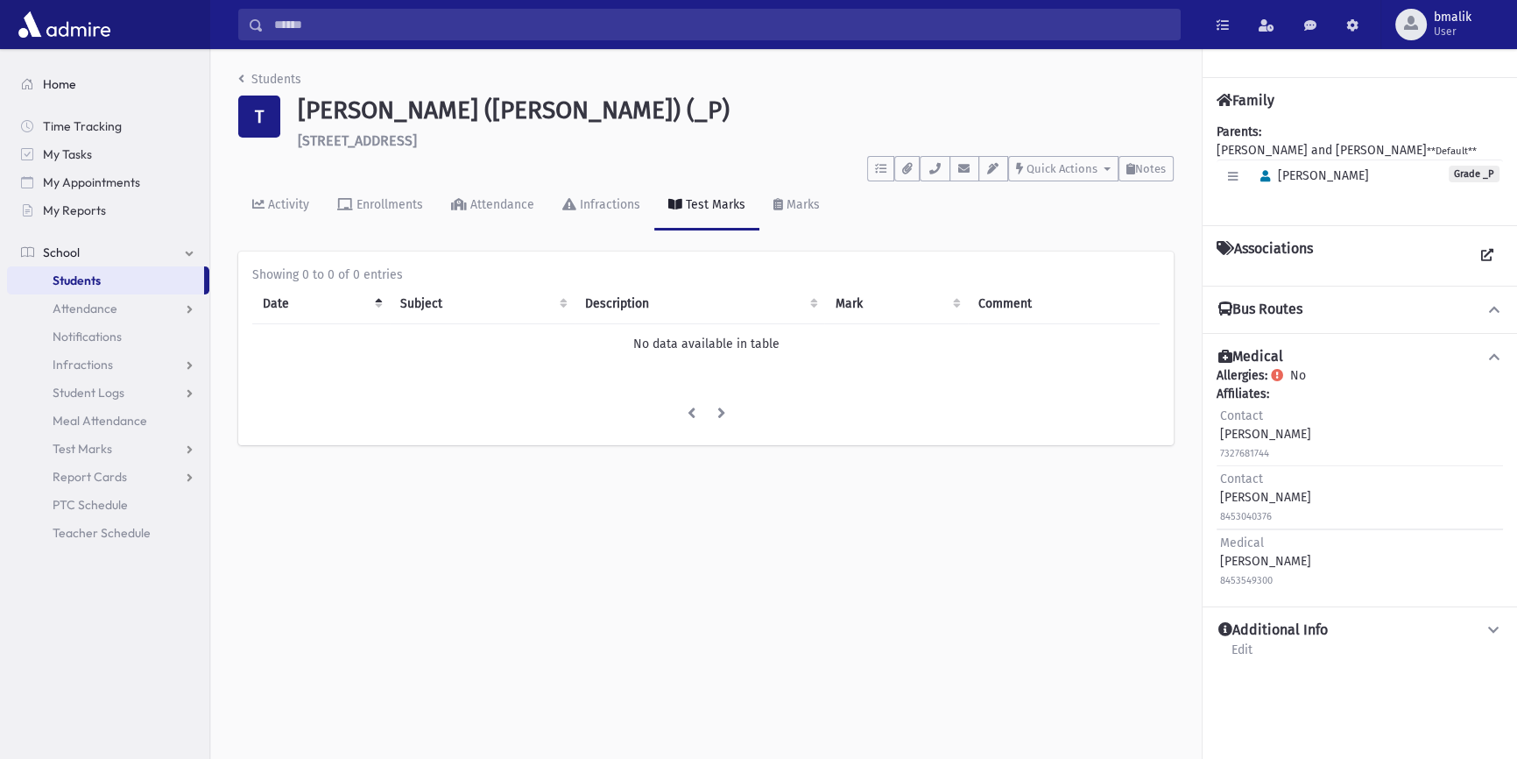
click at [56, 90] on span "Home" at bounding box center [59, 84] width 33 height 16
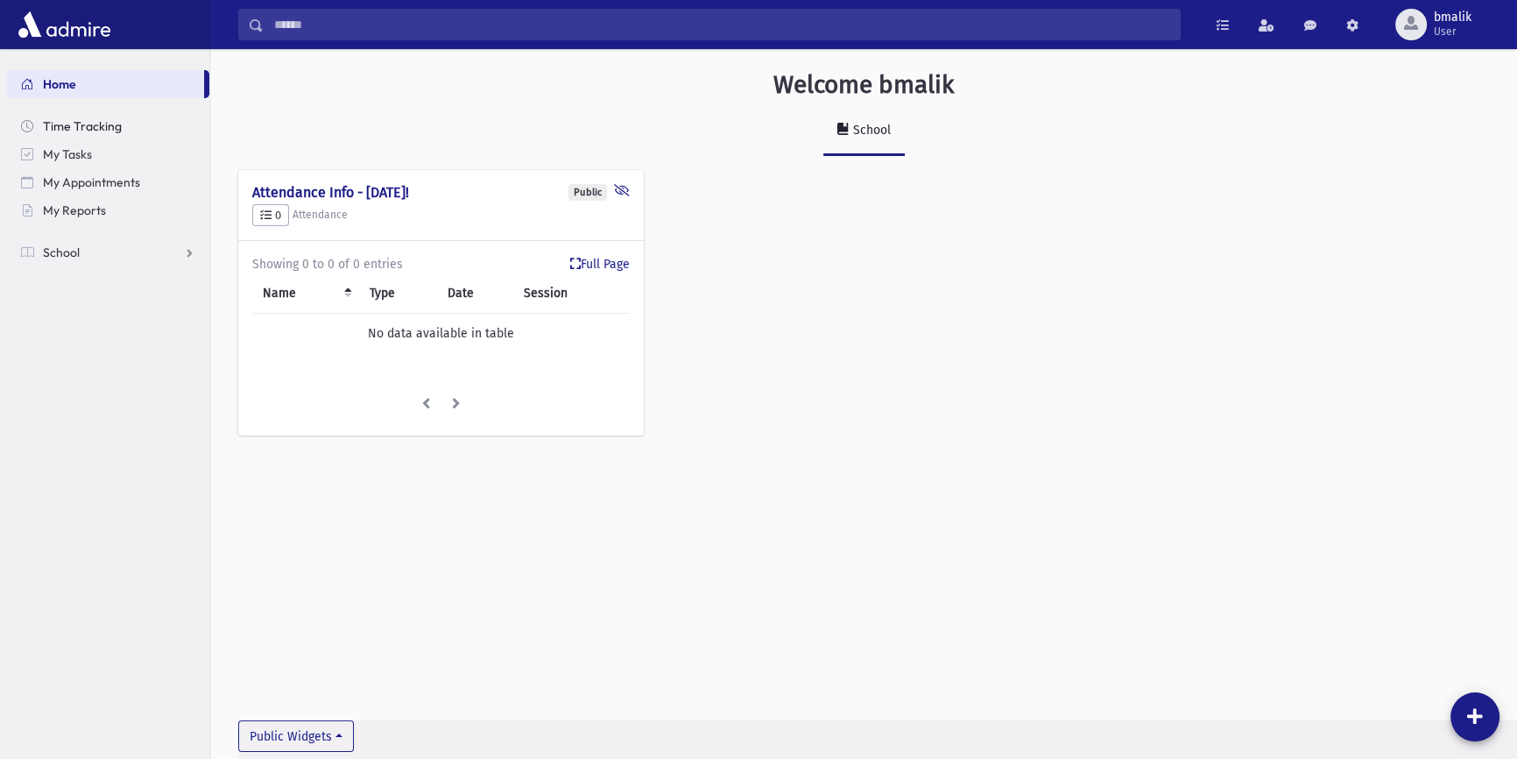
click at [173, 138] on link "Time Tracking" at bounding box center [108, 126] width 202 height 28
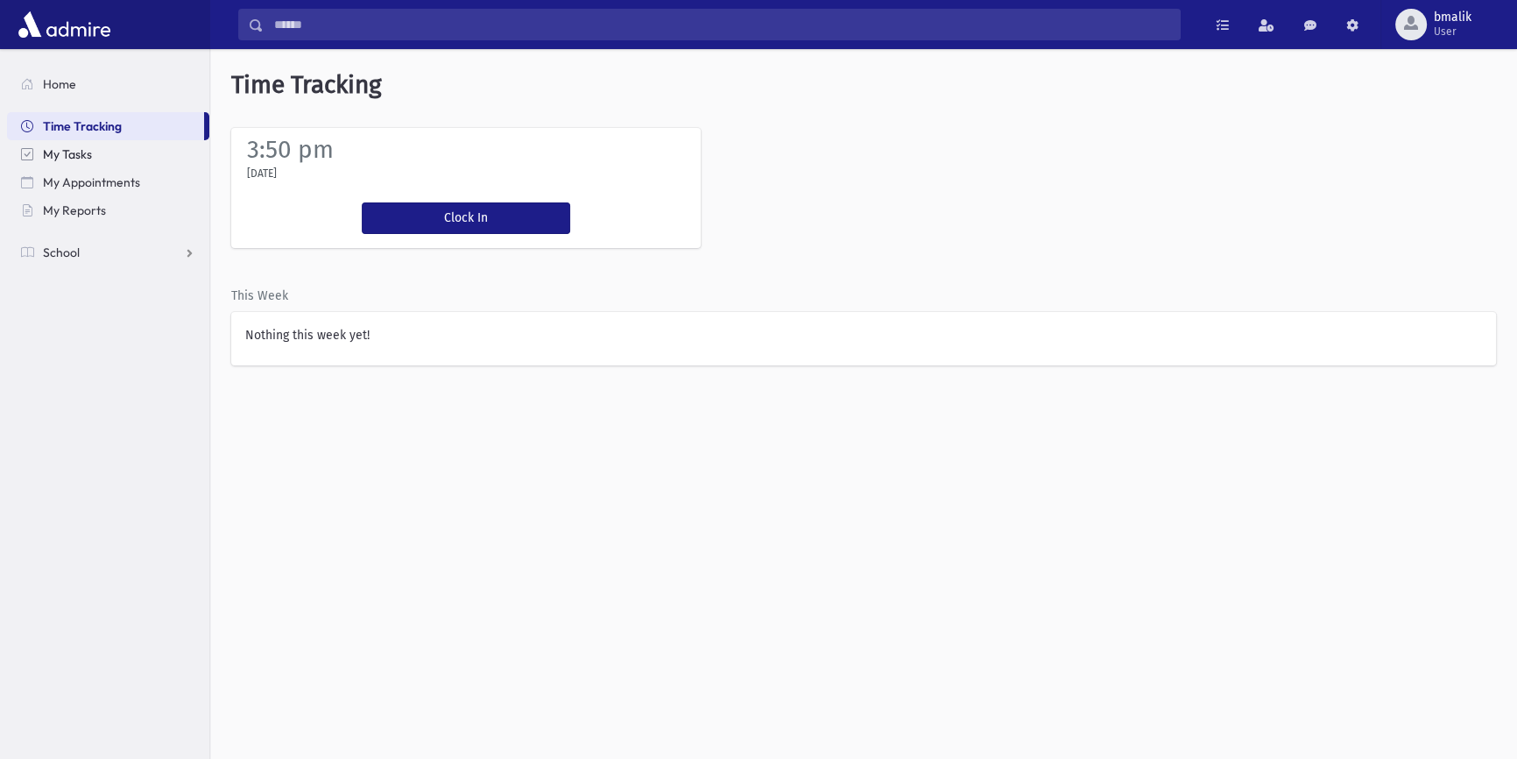
click at [162, 155] on link "My Tasks" at bounding box center [108, 154] width 202 height 28
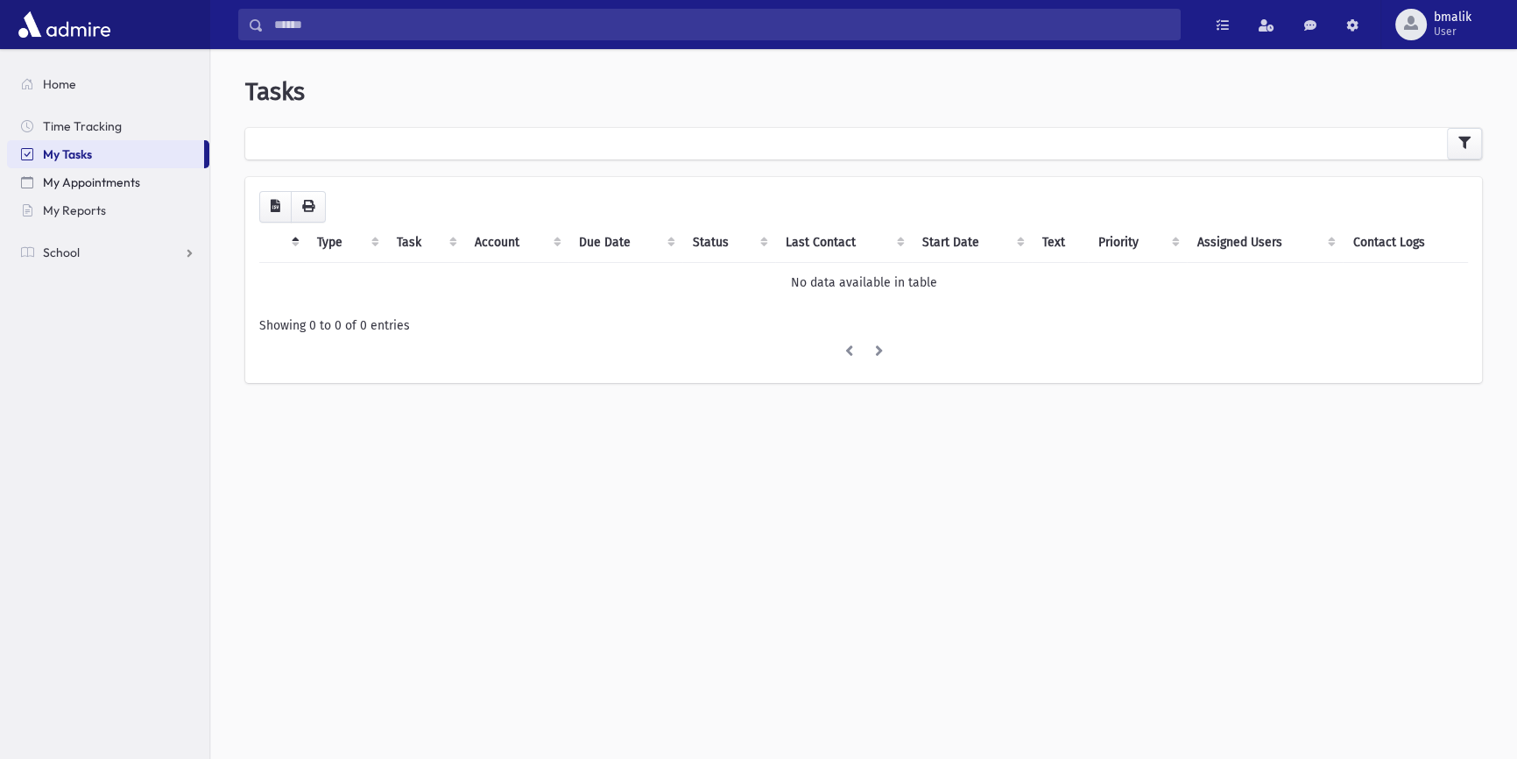
click at [158, 176] on link "My Appointments" at bounding box center [108, 182] width 202 height 28
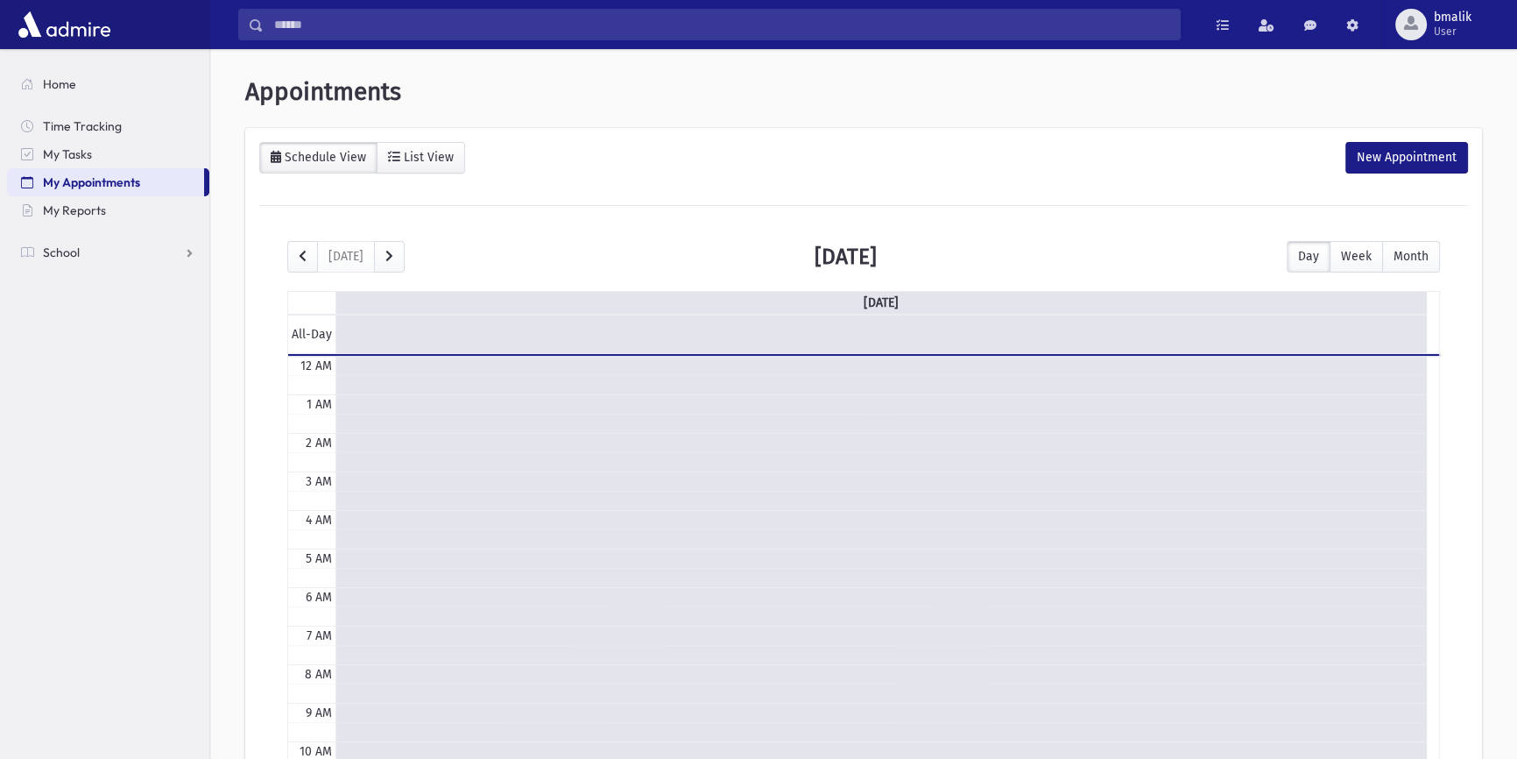
scroll to position [230, 0]
click at [153, 198] on link "My Reports" at bounding box center [108, 210] width 202 height 28
